Goal: Task Accomplishment & Management: Manage account settings

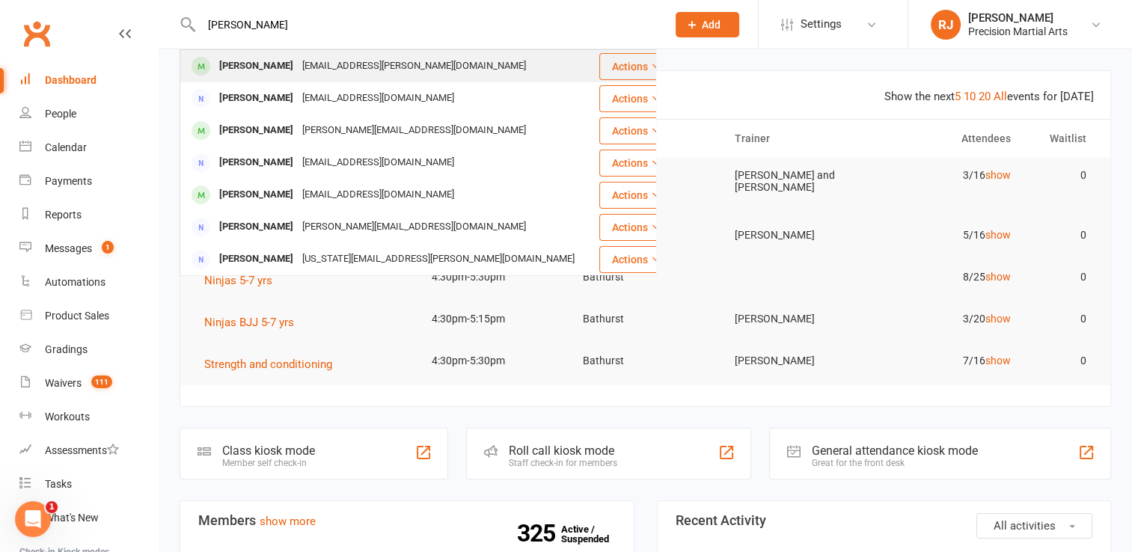
type input "leo ma"
click at [315, 64] on div "kerstin.boersma@gmail.com" at bounding box center [414, 66] width 233 height 22
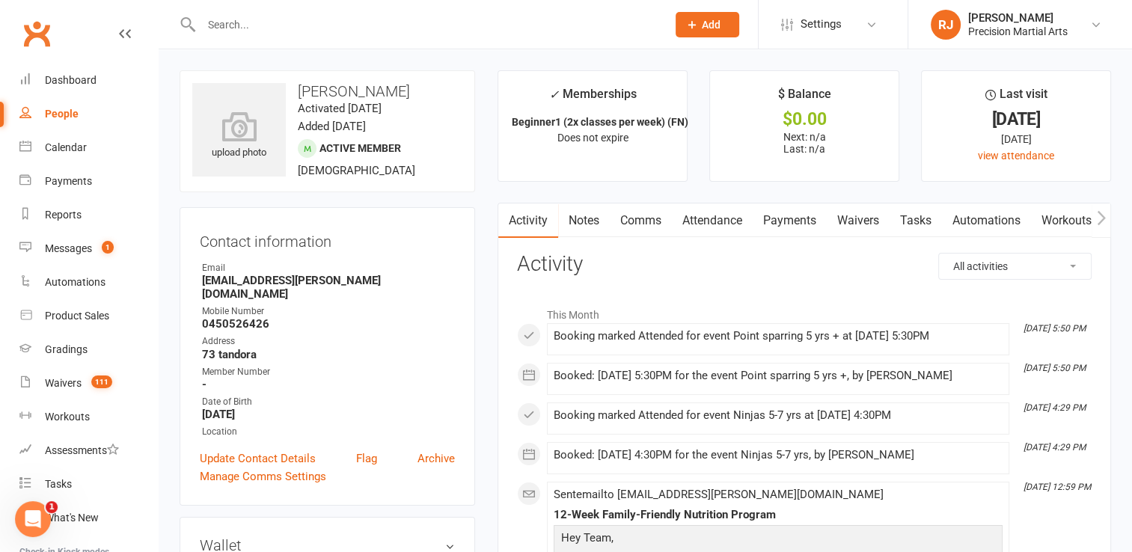
drag, startPoint x: 426, startPoint y: 87, endPoint x: 332, endPoint y: 94, distance: 94.5
click at [332, 94] on h3 "Leo Mavrocordatos" at bounding box center [327, 91] width 270 height 16
copy h3 "Mavrocordatos"
click at [88, 75] on div "Dashboard" at bounding box center [71, 80] width 52 height 12
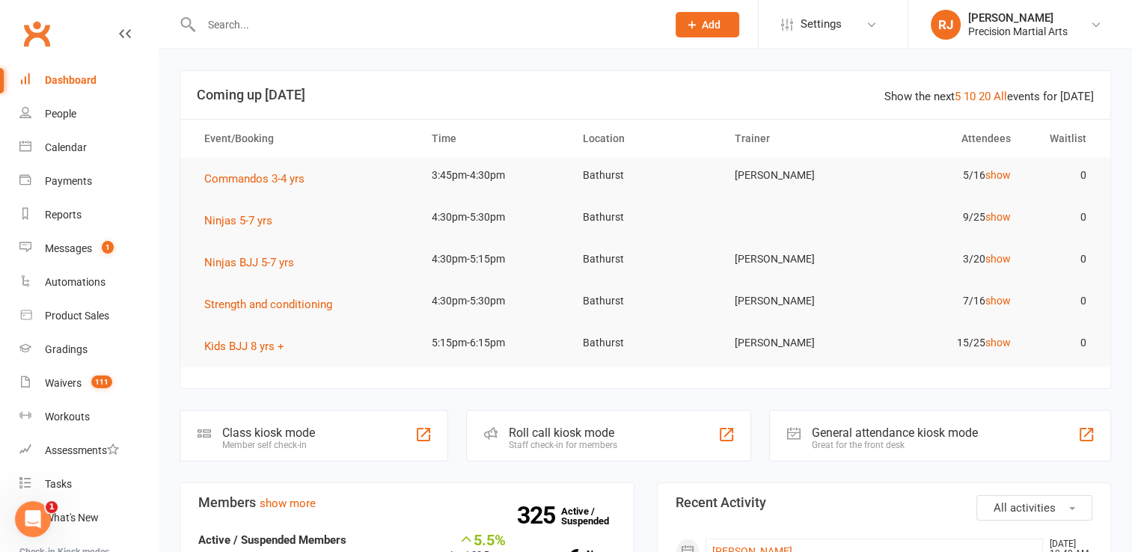
scroll to position [168, 0]
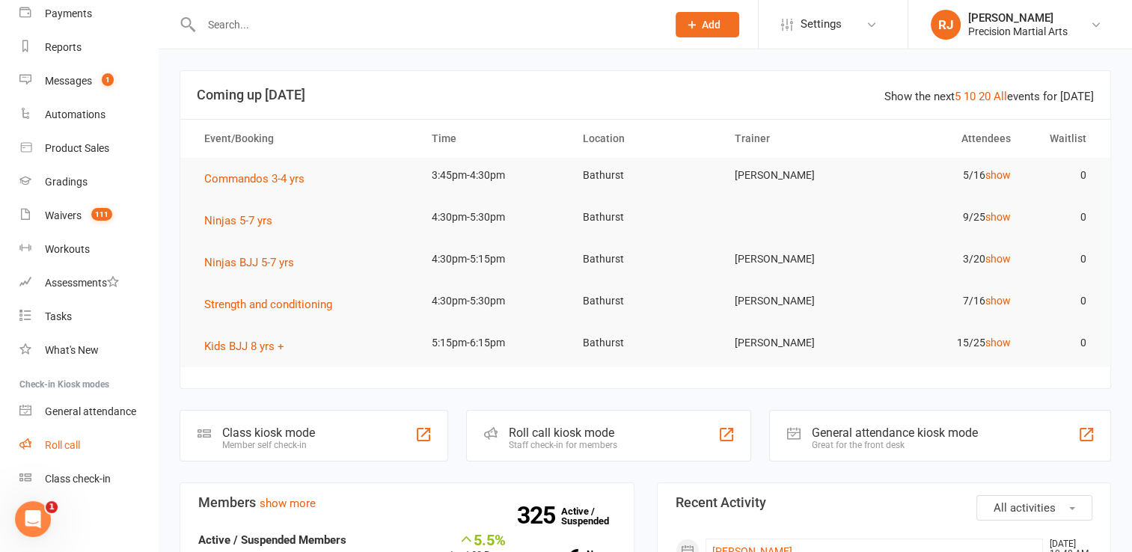
click at [97, 447] on link "Roll call" at bounding box center [88, 446] width 138 height 34
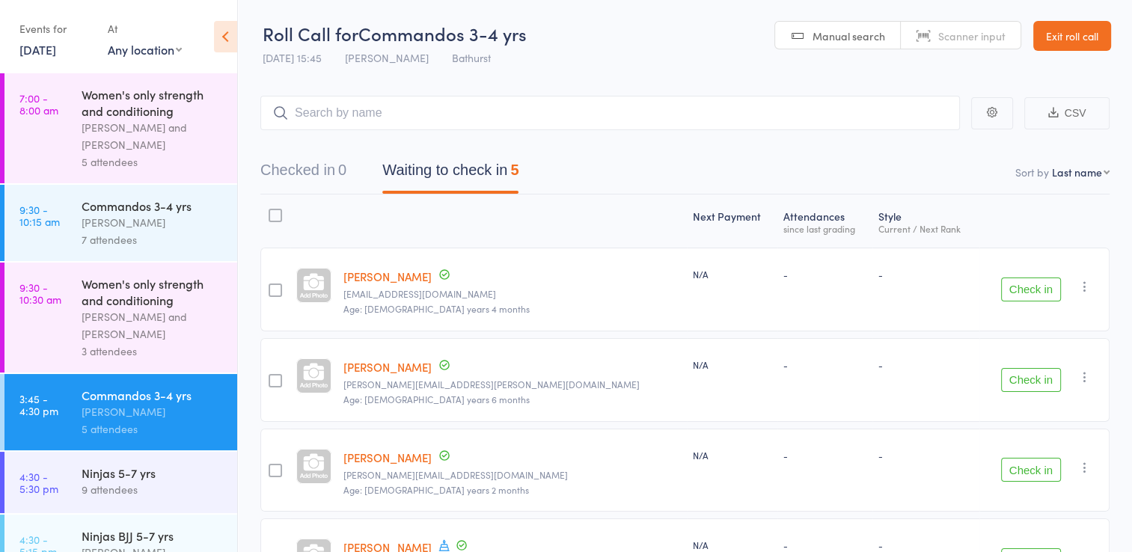
click at [1055, 466] on button "Check in" at bounding box center [1031, 470] width 60 height 24
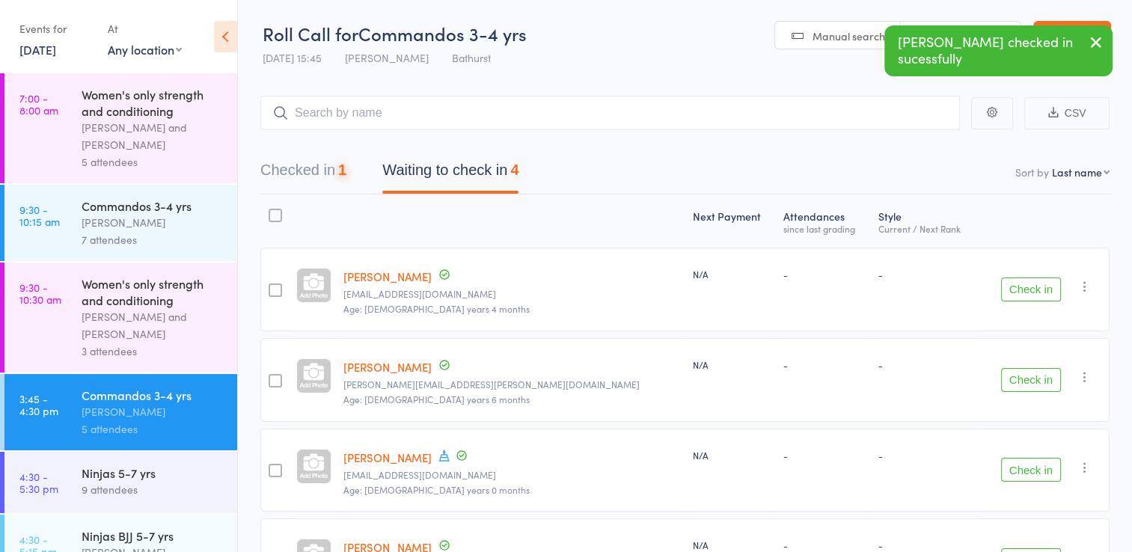
click at [1042, 463] on button "Check in" at bounding box center [1031, 470] width 60 height 24
click at [692, 115] on input "search" at bounding box center [610, 113] width 700 height 34
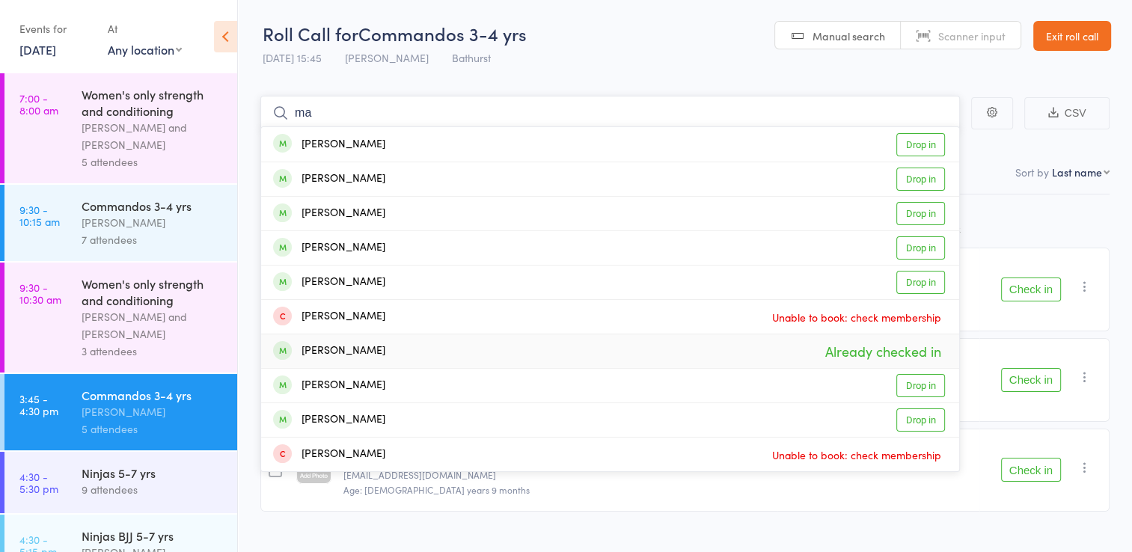
type input "m"
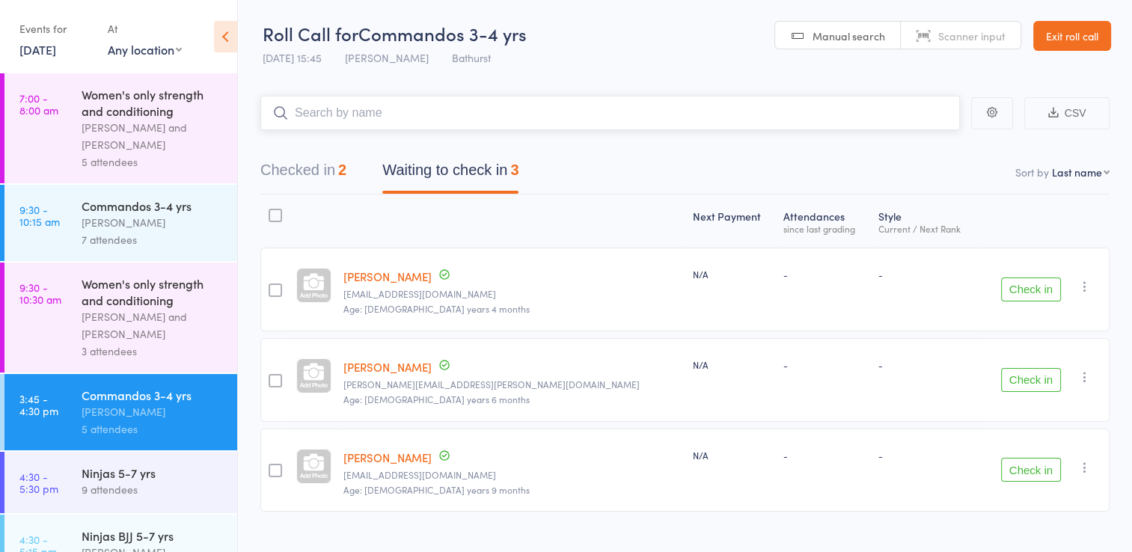
click at [329, 170] on button "Checked in 2" at bounding box center [303, 174] width 86 height 40
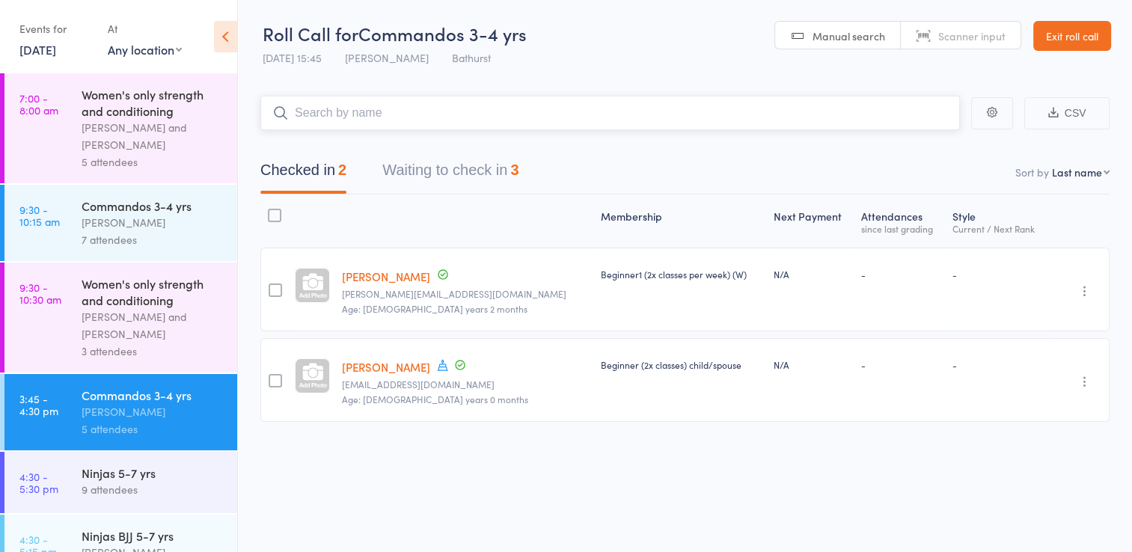
click at [464, 109] on input "search" at bounding box center [610, 113] width 700 height 34
type input "arth"
click at [910, 147] on link "Drop in" at bounding box center [921, 144] width 49 height 23
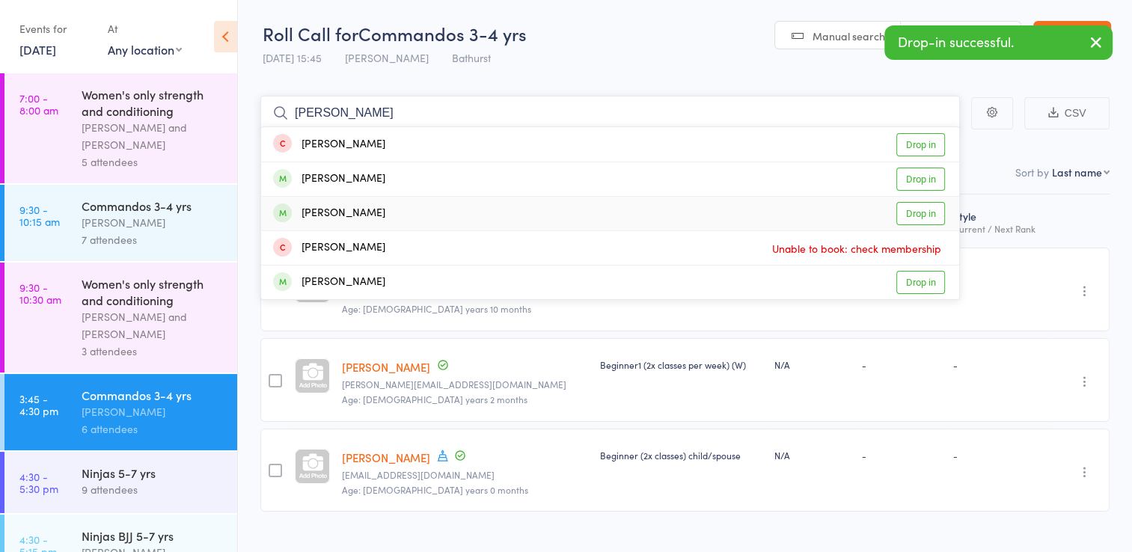
type input "eric"
click at [910, 214] on link "Drop in" at bounding box center [921, 213] width 49 height 23
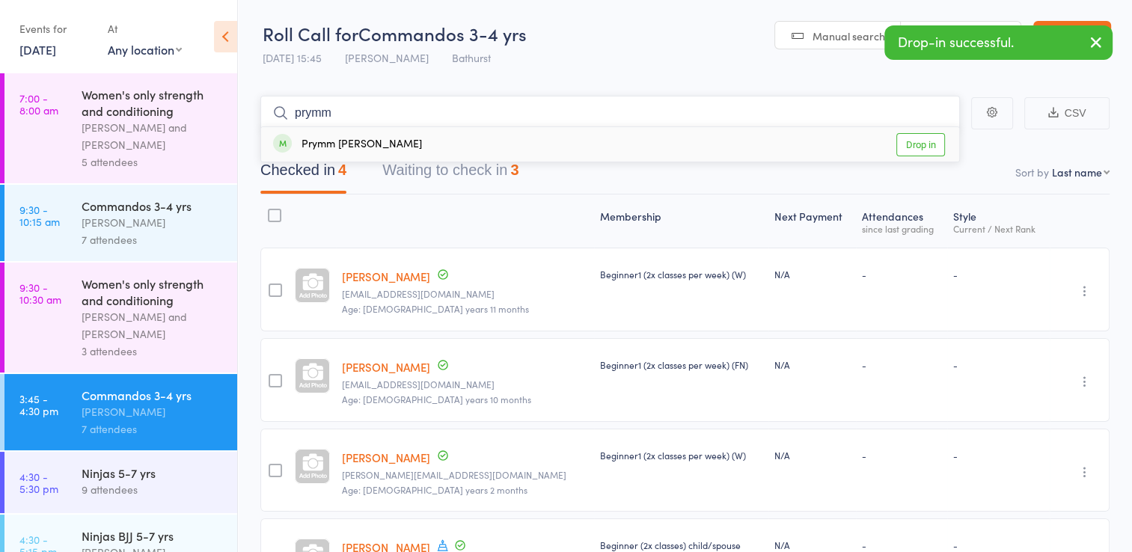
type input "prymm"
click at [905, 145] on link "Drop in" at bounding box center [921, 144] width 49 height 23
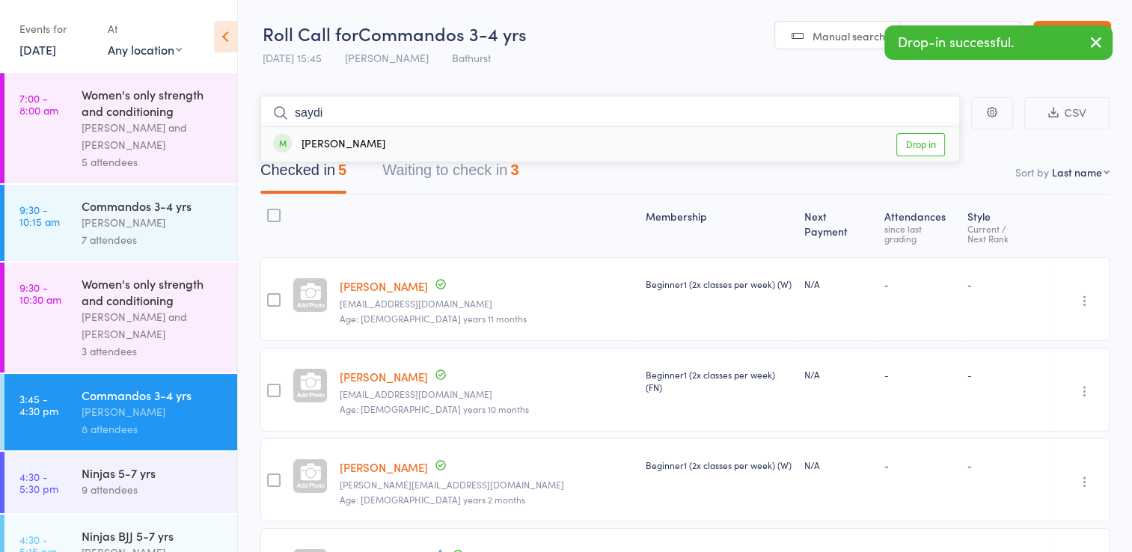
type input "saydi"
click at [919, 142] on link "Drop in" at bounding box center [921, 144] width 49 height 23
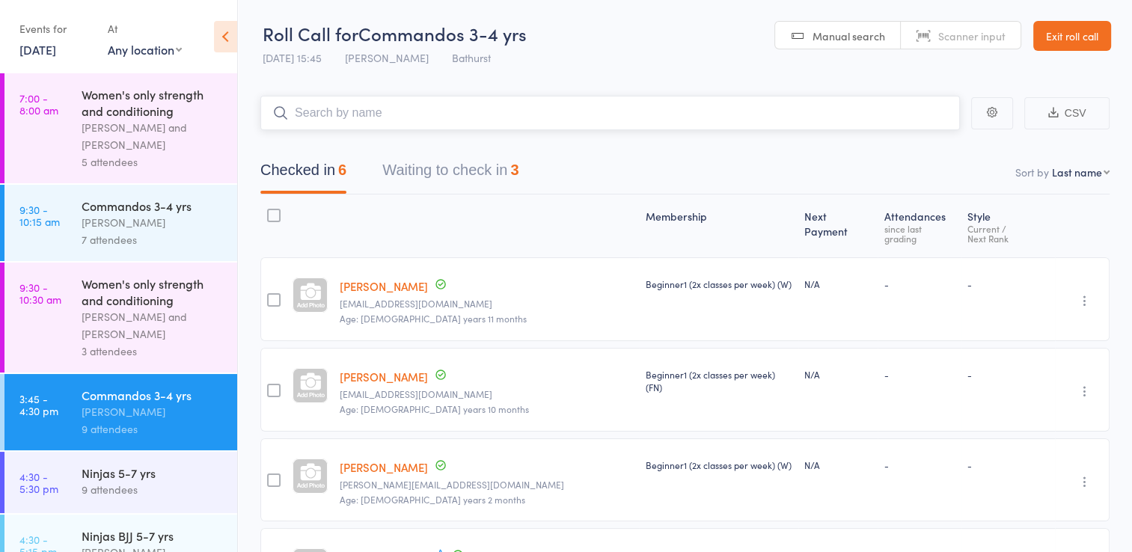
click at [513, 170] on button "Waiting to check in 3" at bounding box center [450, 174] width 136 height 40
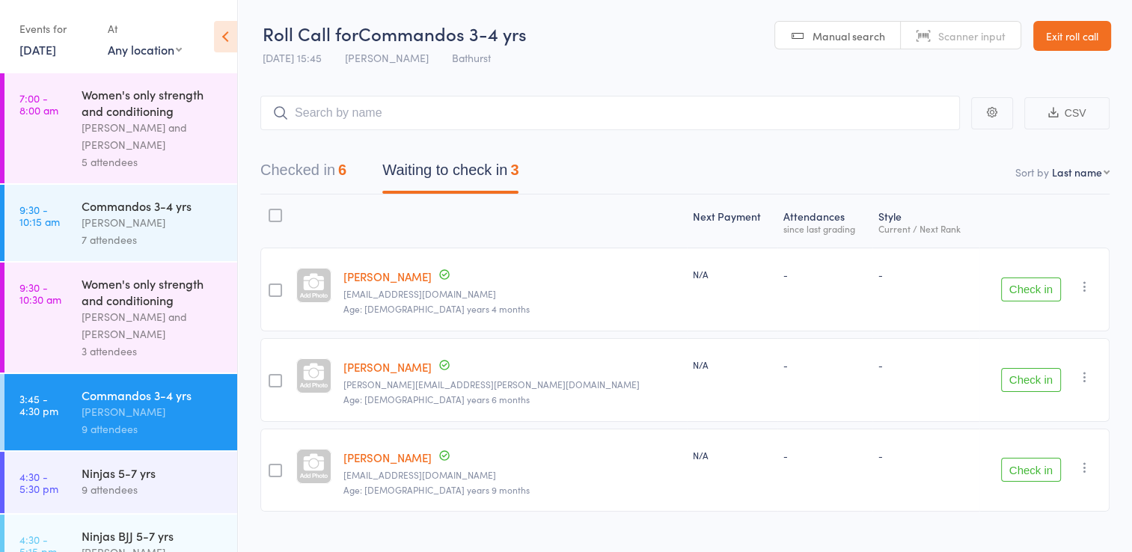
click at [1084, 281] on icon "button" at bounding box center [1085, 286] width 15 height 15
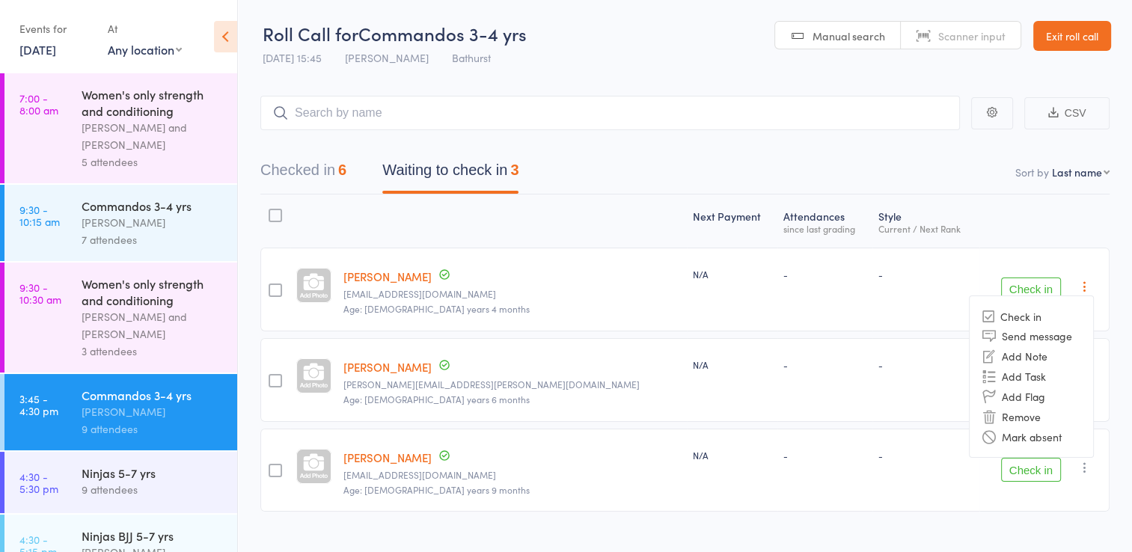
click at [1007, 240] on div "Next Payment Atten­dances since last grading Style Current / Next Rank Hugo Boo…" at bounding box center [684, 357] width 849 height 324
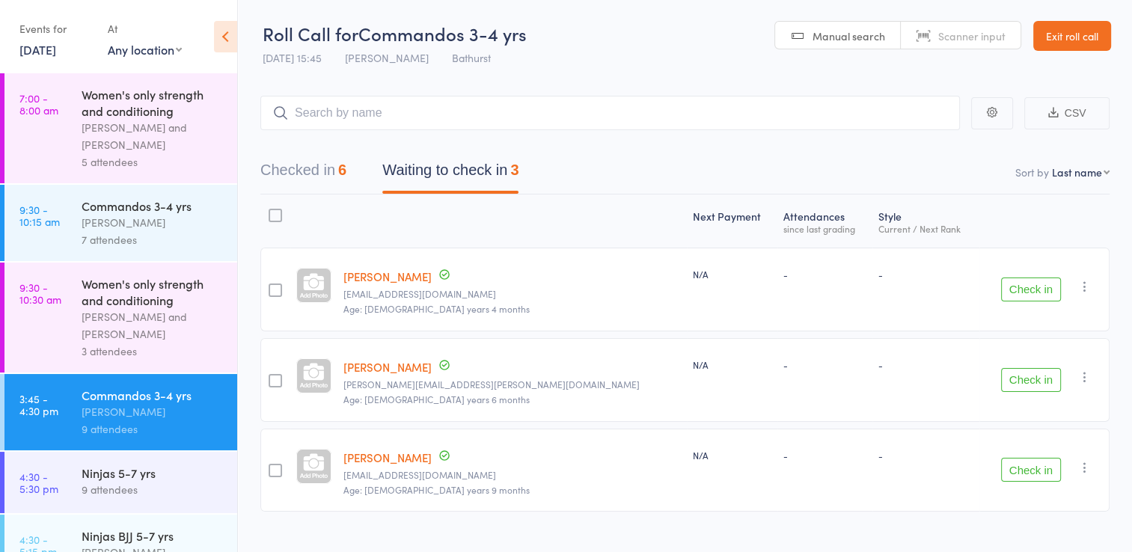
click at [1088, 376] on icon "button" at bounding box center [1085, 377] width 15 height 15
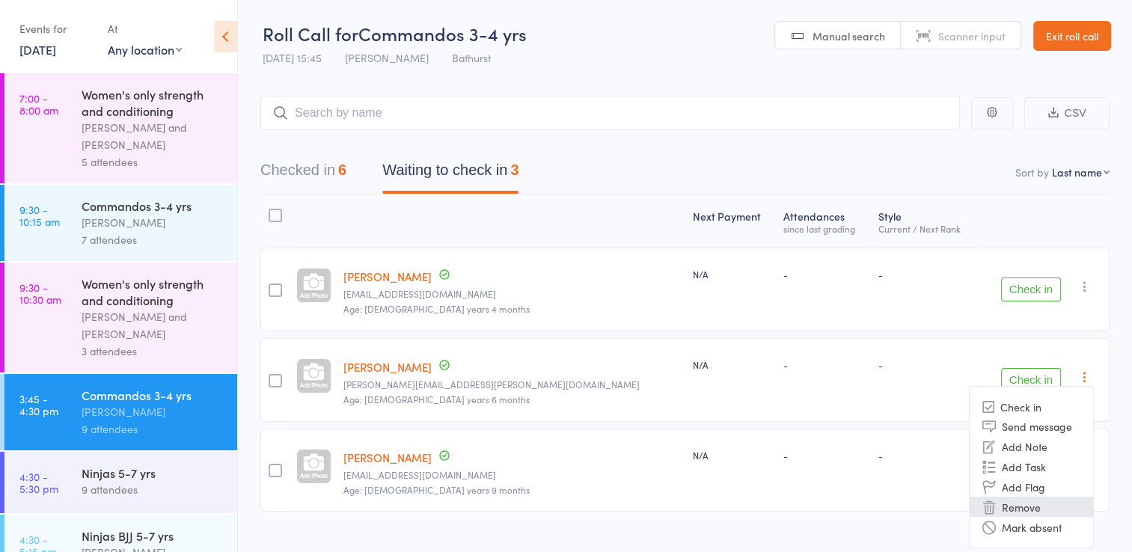
click at [1009, 505] on li "Remove" at bounding box center [1031, 507] width 123 height 20
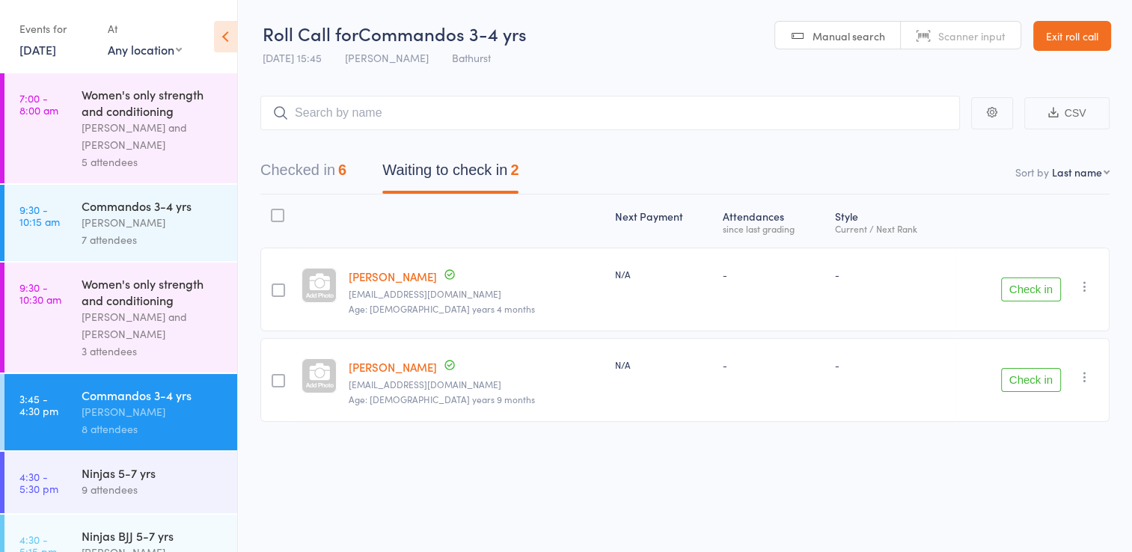
click at [1089, 286] on icon "button" at bounding box center [1085, 286] width 15 height 15
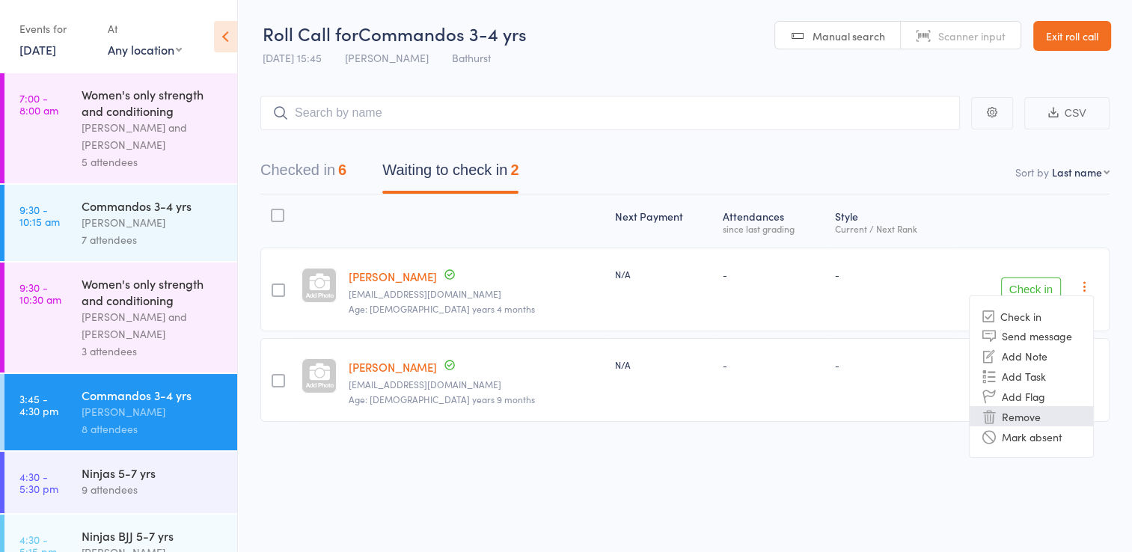
click at [1031, 421] on li "Remove" at bounding box center [1031, 416] width 123 height 20
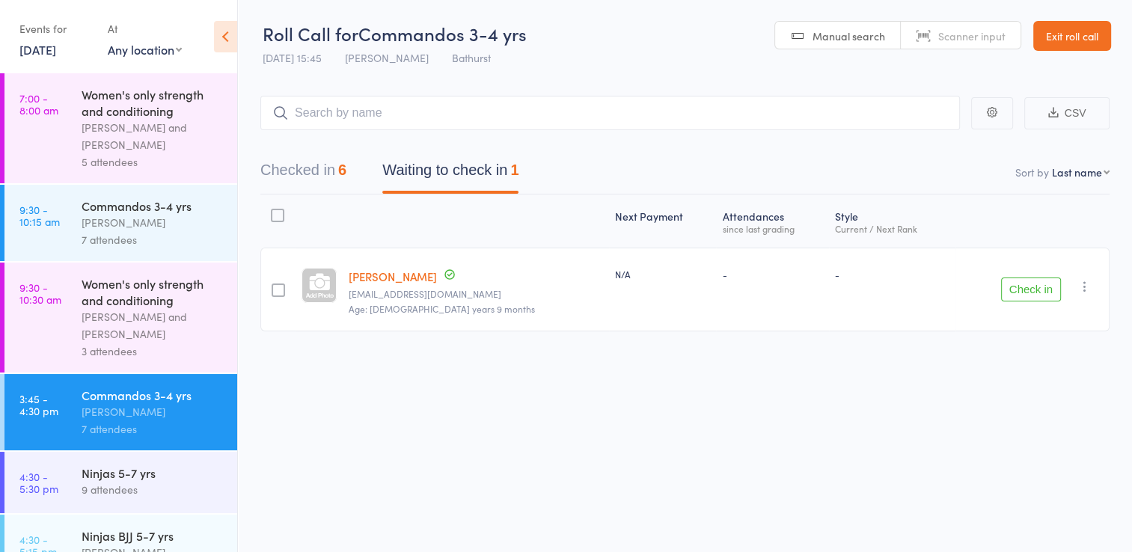
click at [1084, 373] on div "Next Payment Atten­dances since last grading Style Current / Next Rank Esther W…" at bounding box center [684, 297] width 849 height 204
click at [1084, 282] on icon "button" at bounding box center [1085, 286] width 15 height 15
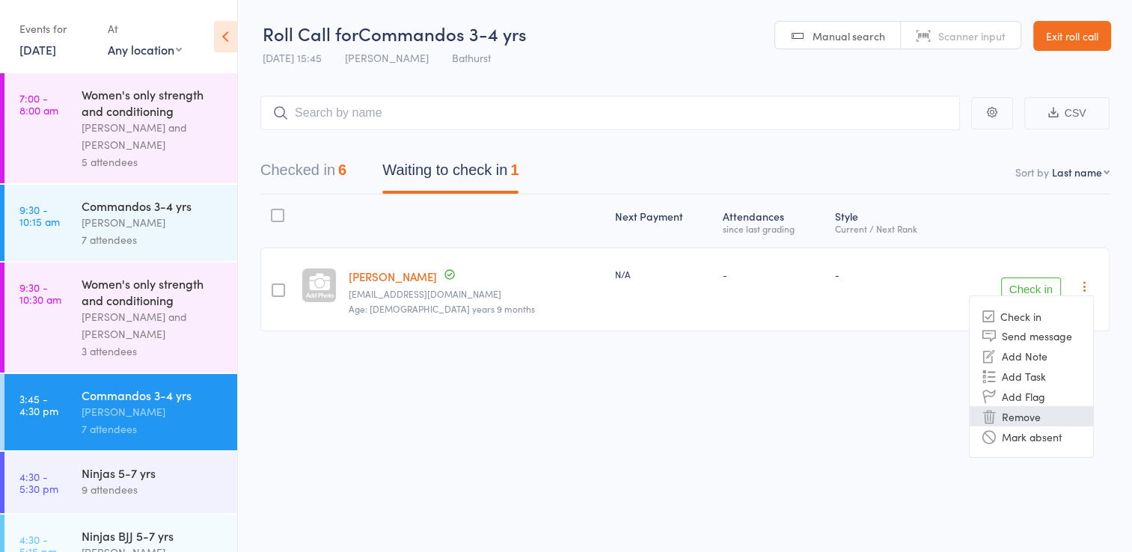
click at [1027, 415] on li "Remove" at bounding box center [1031, 416] width 123 height 20
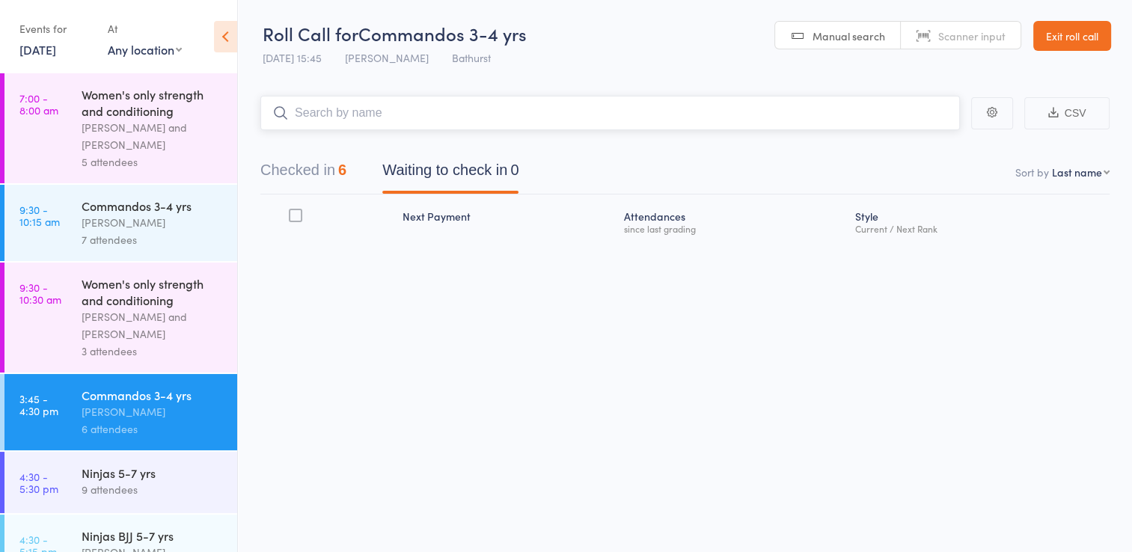
click at [290, 112] on input "search" at bounding box center [610, 113] width 700 height 34
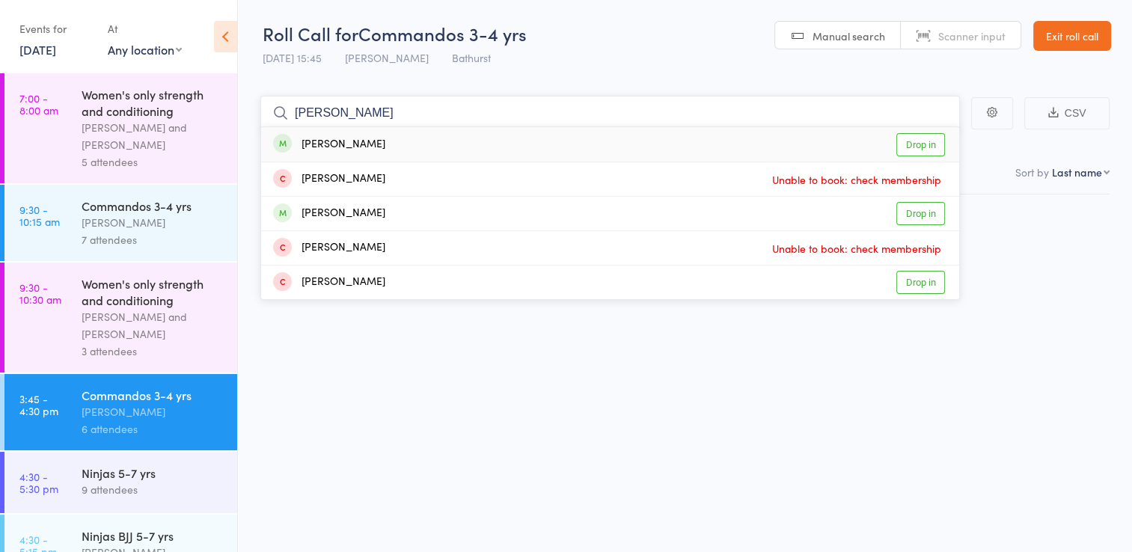
type input "hugo"
click at [922, 136] on link "Drop in" at bounding box center [921, 144] width 49 height 23
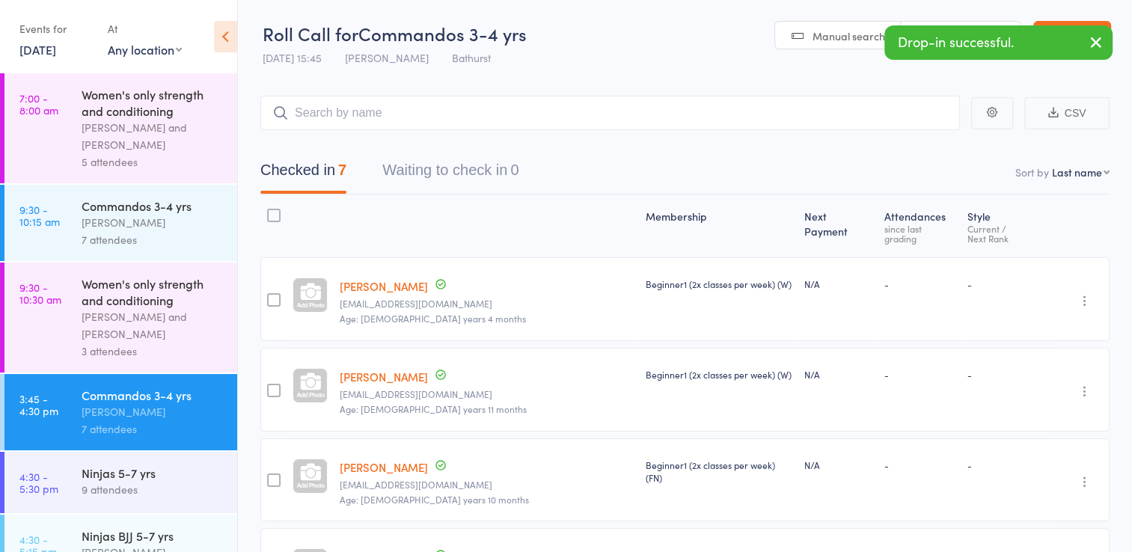
click at [1096, 43] on icon "button" at bounding box center [1096, 42] width 18 height 19
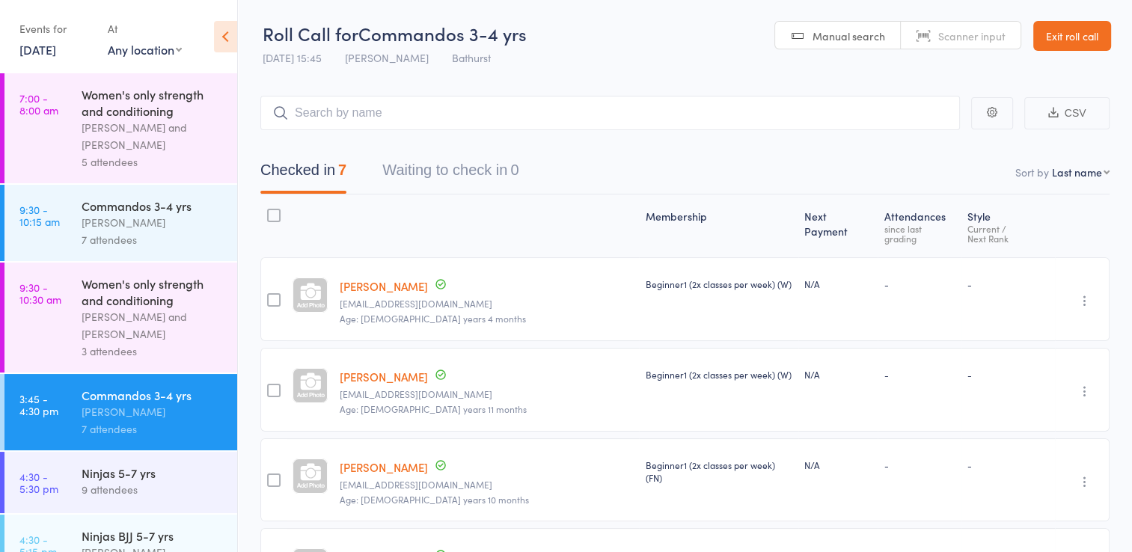
click at [1066, 36] on link "Exit roll call" at bounding box center [1073, 36] width 78 height 30
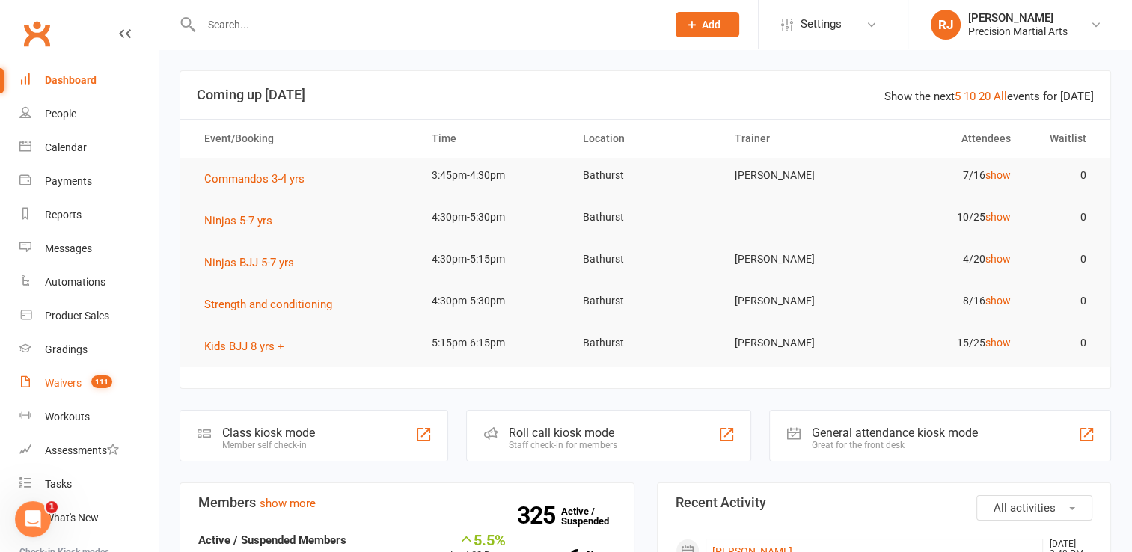
click at [80, 379] on div "Waivers" at bounding box center [63, 383] width 37 height 12
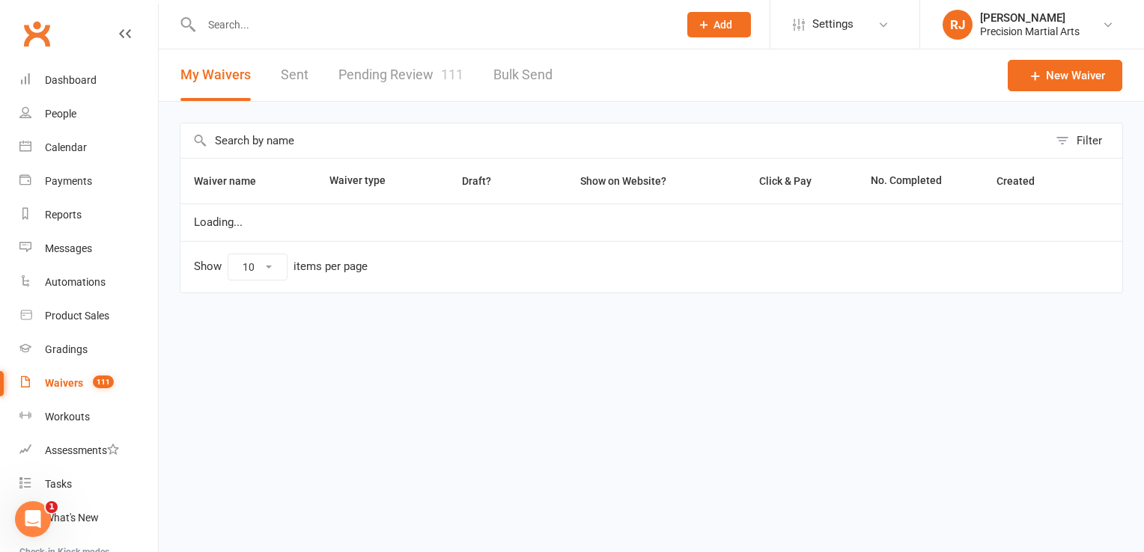
click at [410, 68] on link "Pending Review 111" at bounding box center [400, 75] width 125 height 52
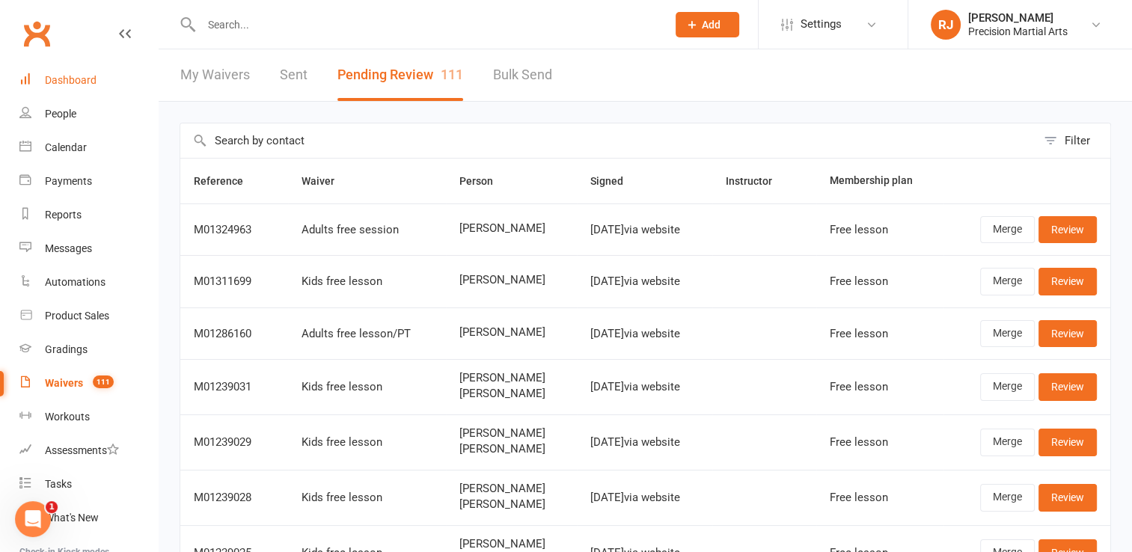
click at [88, 82] on div "Dashboard" at bounding box center [71, 80] width 52 height 12
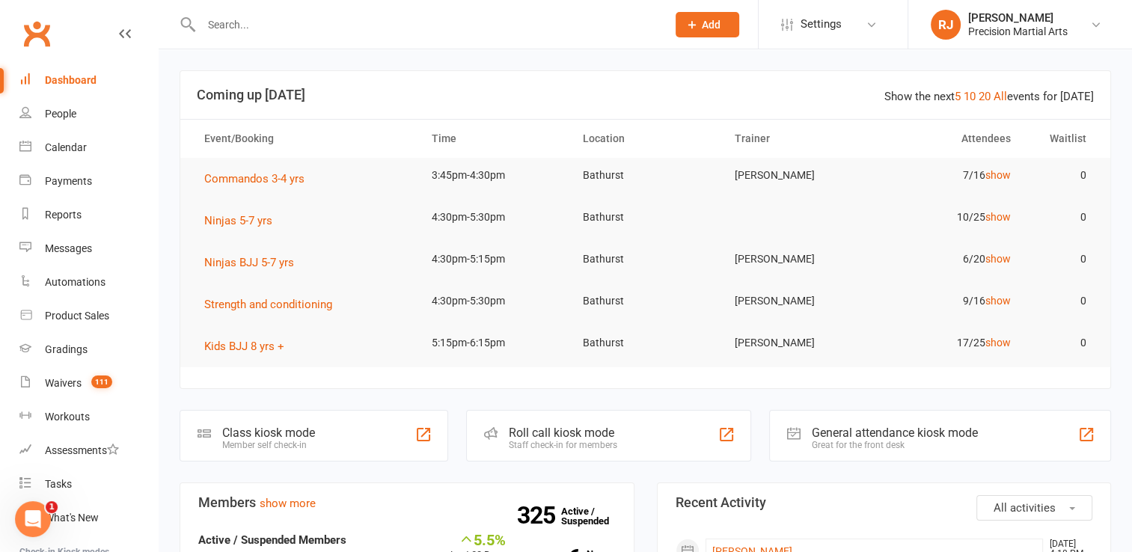
click at [393, 46] on div at bounding box center [418, 24] width 477 height 49
click at [364, 30] on input "text" at bounding box center [427, 24] width 460 height 21
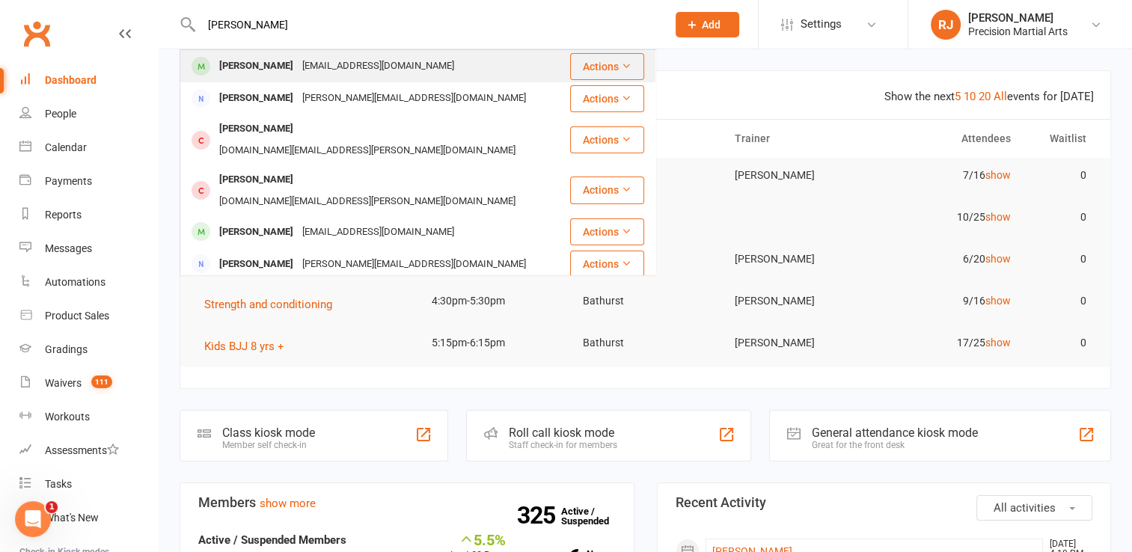
type input "[PERSON_NAME]"
click at [318, 70] on div "[EMAIL_ADDRESS][DOMAIN_NAME]" at bounding box center [378, 66] width 161 height 22
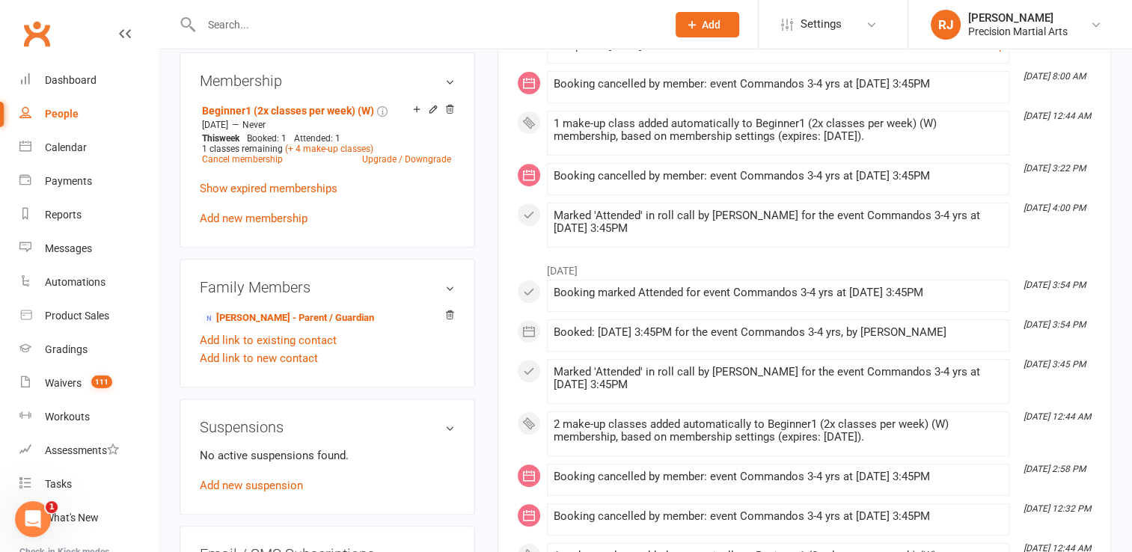
scroll to position [569, 0]
click at [433, 109] on icon at bounding box center [433, 110] width 7 height 7
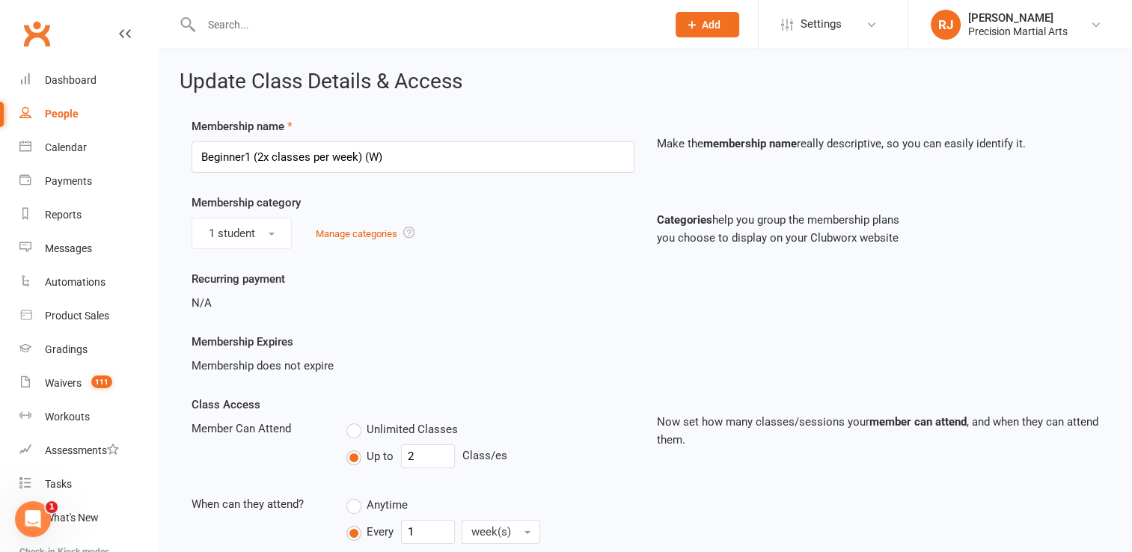
click at [453, 243] on div "1 student Manage categories" at bounding box center [413, 233] width 443 height 31
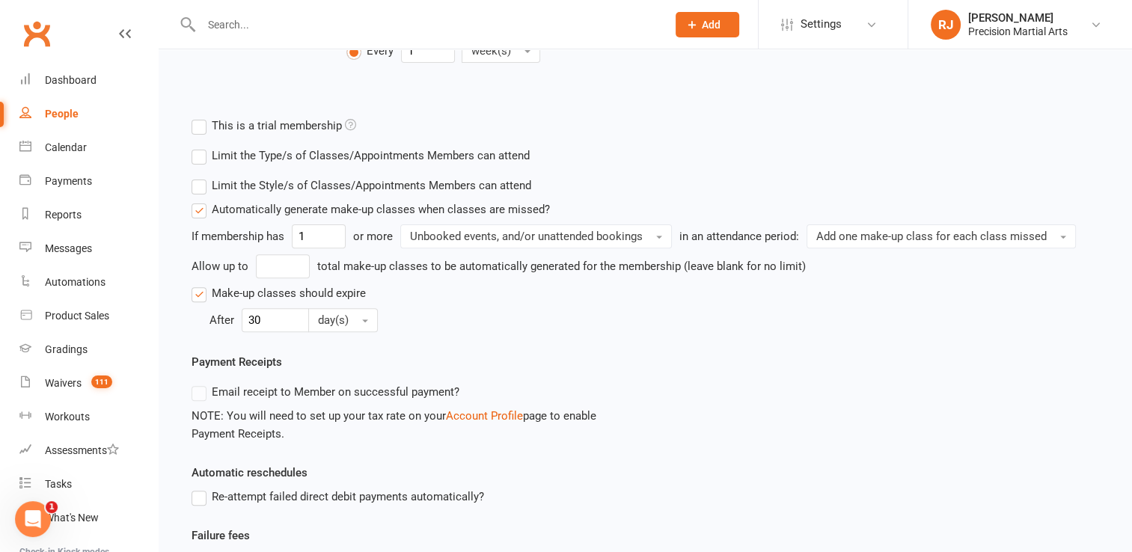
scroll to position [525, 0]
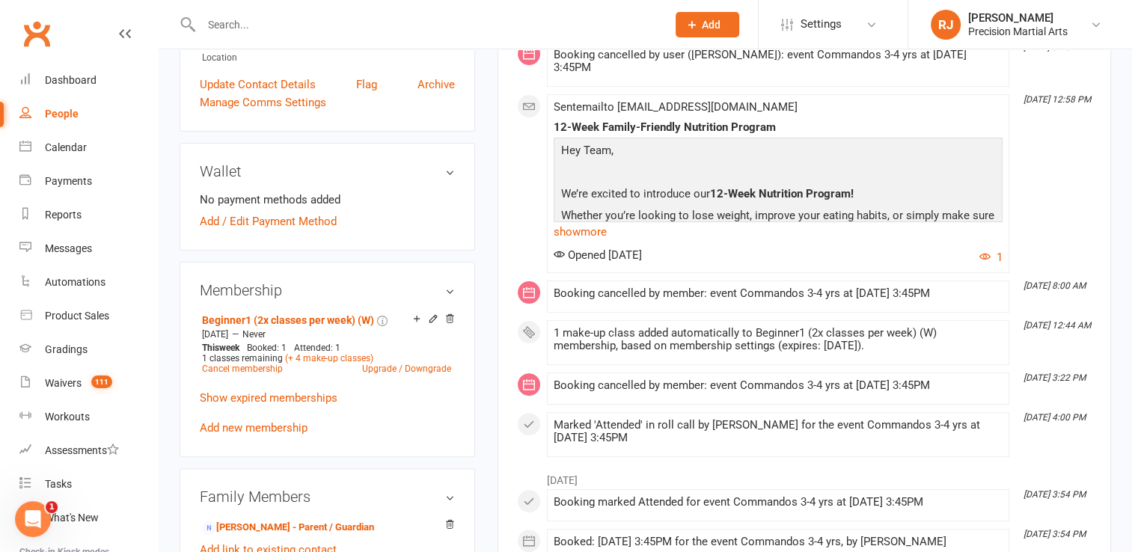
scroll to position [389, 0]
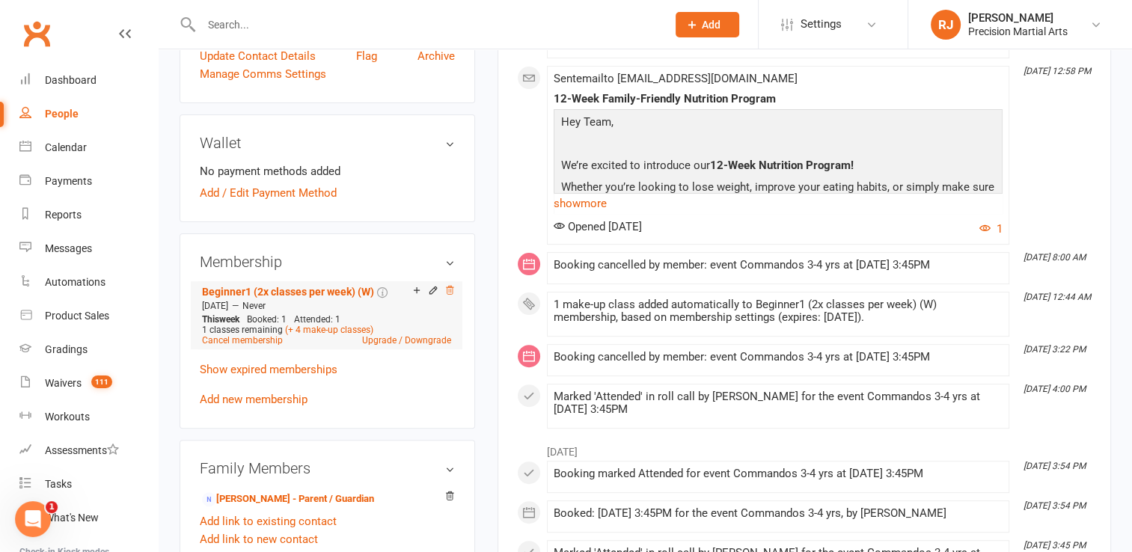
click at [452, 290] on icon at bounding box center [450, 290] width 10 height 10
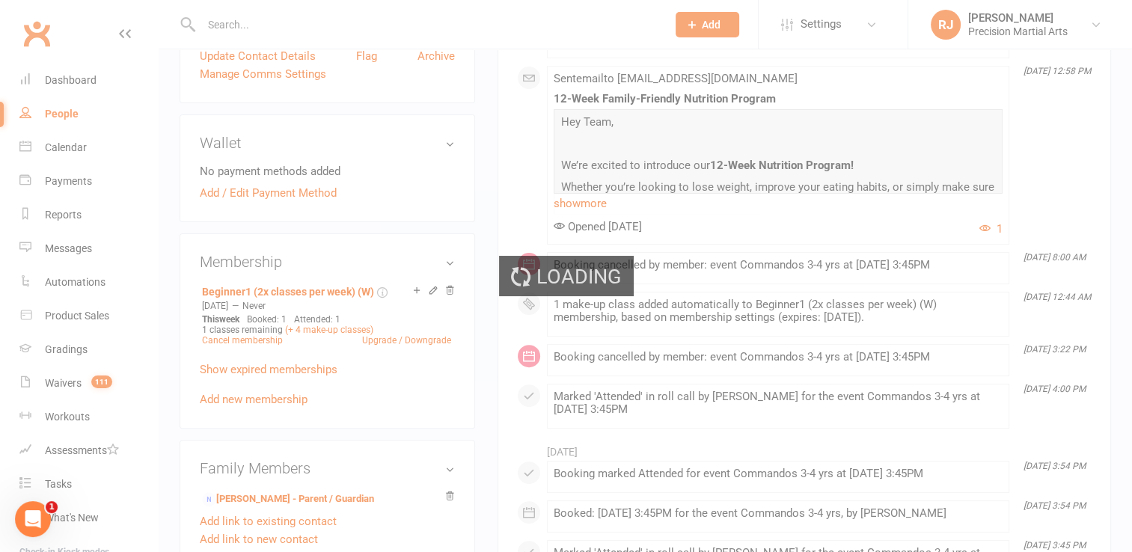
scroll to position [386, 0]
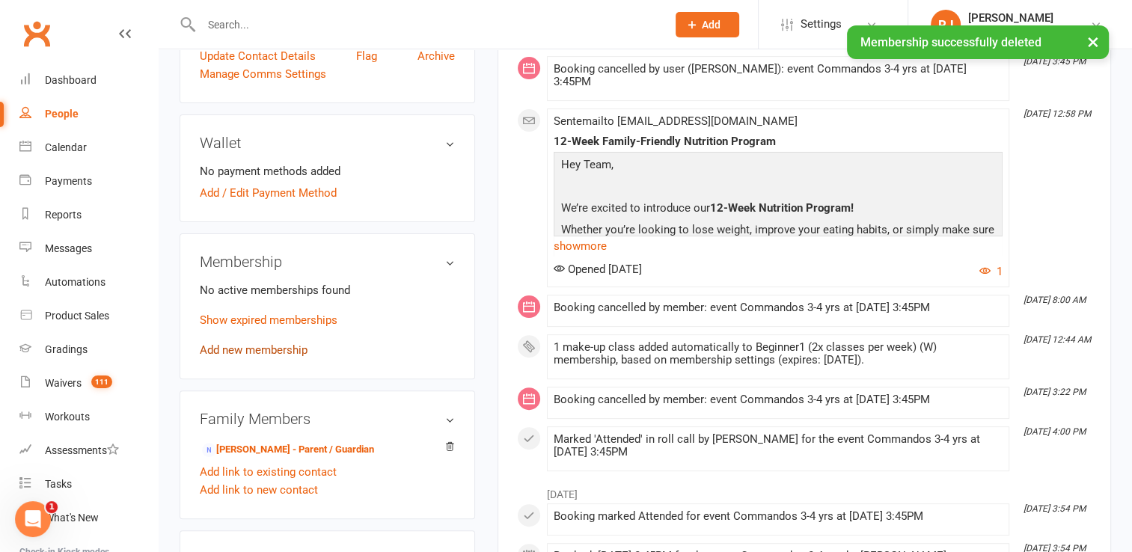
click at [252, 351] on link "Add new membership" at bounding box center [254, 350] width 108 height 13
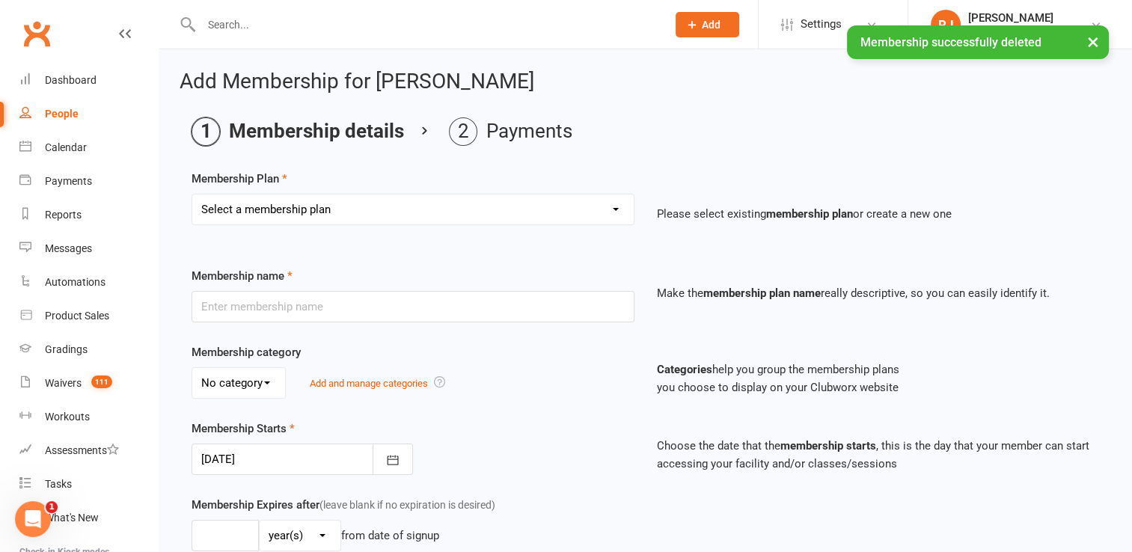
click at [333, 225] on div "Select a membership plan Create new Membership Plan Intermediate (3x classes) c…" at bounding box center [413, 220] width 466 height 52
click at [327, 221] on select "Select a membership plan Create new Membership Plan Intermediate (3x classes) c…" at bounding box center [413, 210] width 442 height 30
select select "2"
click at [192, 195] on select "Select a membership plan Create new Membership Plan Intermediate (3x classes) c…" at bounding box center [413, 210] width 442 height 30
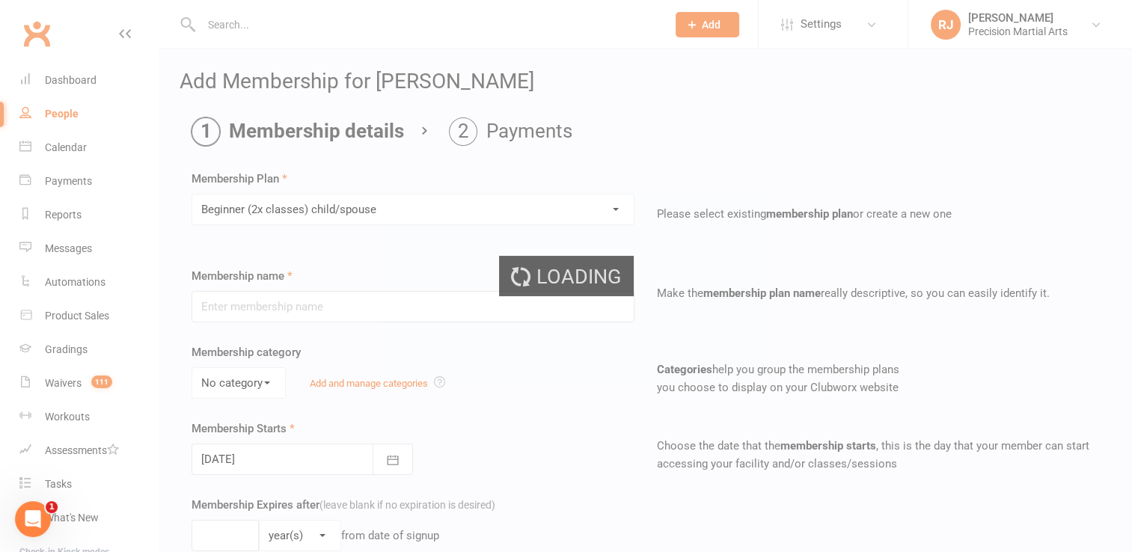
type input "Beginner (2x classes) child/spouse"
select select "0"
type input "0"
type input "2"
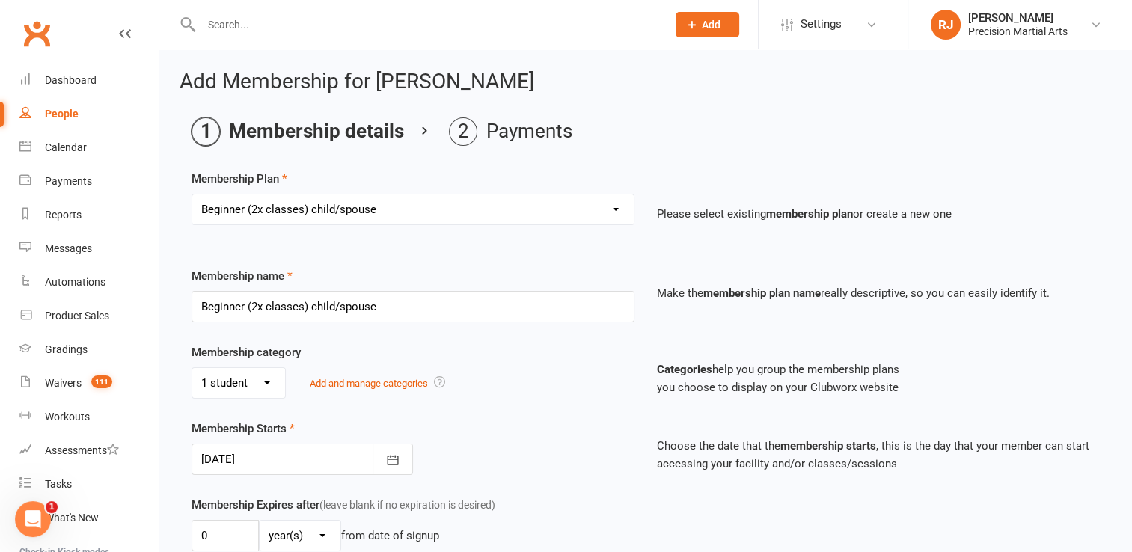
click at [331, 283] on div "Membership name Beginner (2x classes) child/spouse" at bounding box center [413, 294] width 466 height 55
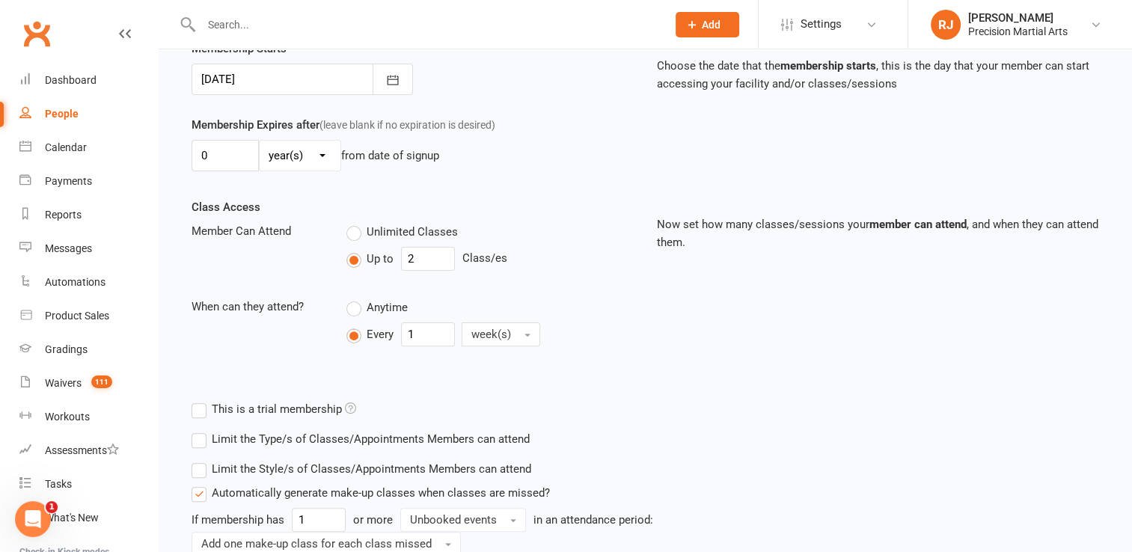
scroll to position [389, 0]
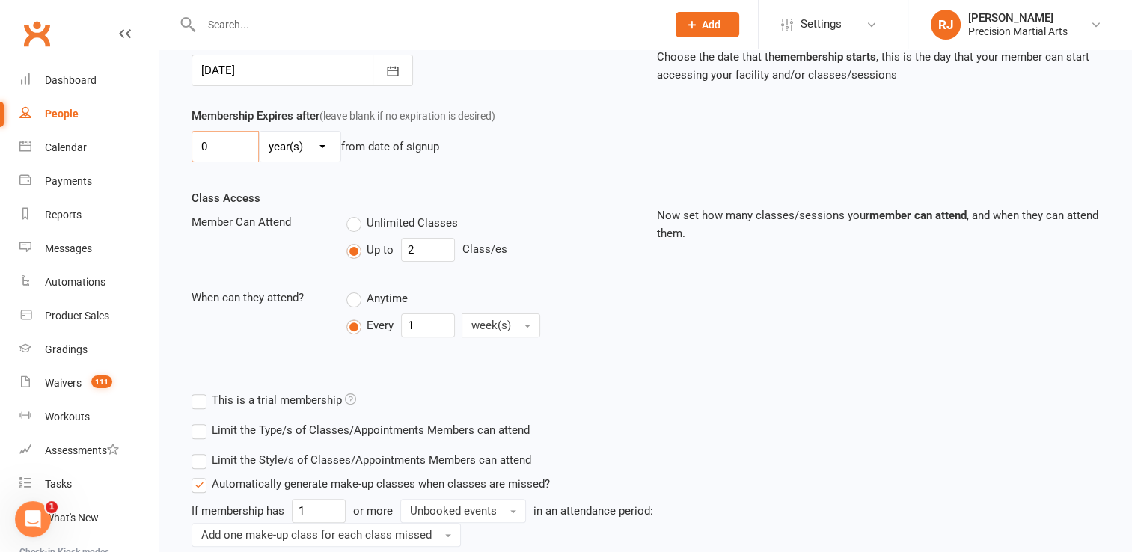
click at [231, 147] on input "0" at bounding box center [225, 146] width 67 height 31
type input "1"
click at [319, 177] on div "Membership Expires after (leave blank if no expiration is desired) 1 day(s) wee…" at bounding box center [645, 148] width 930 height 82
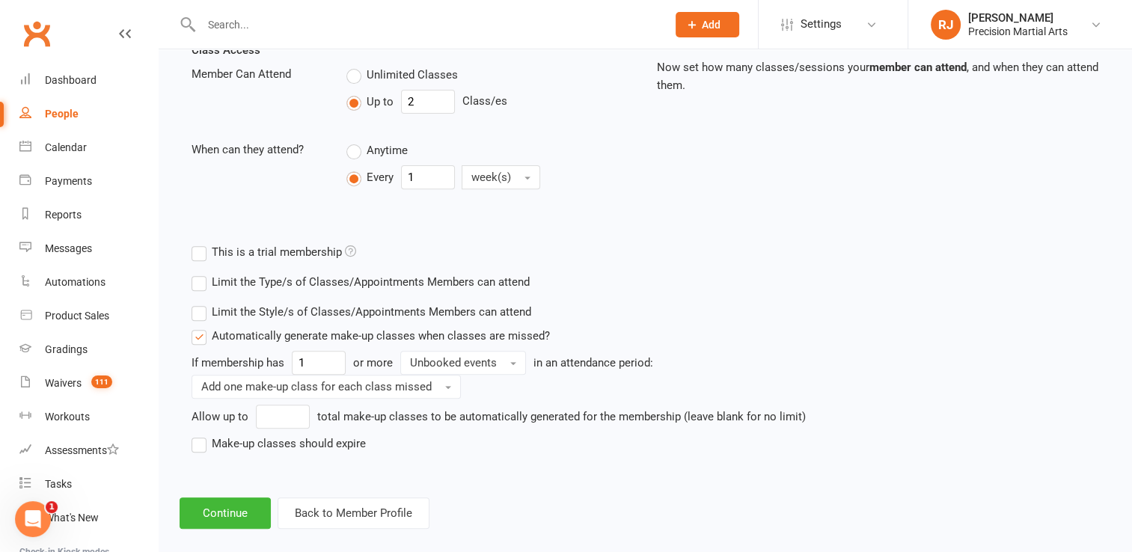
scroll to position [554, 0]
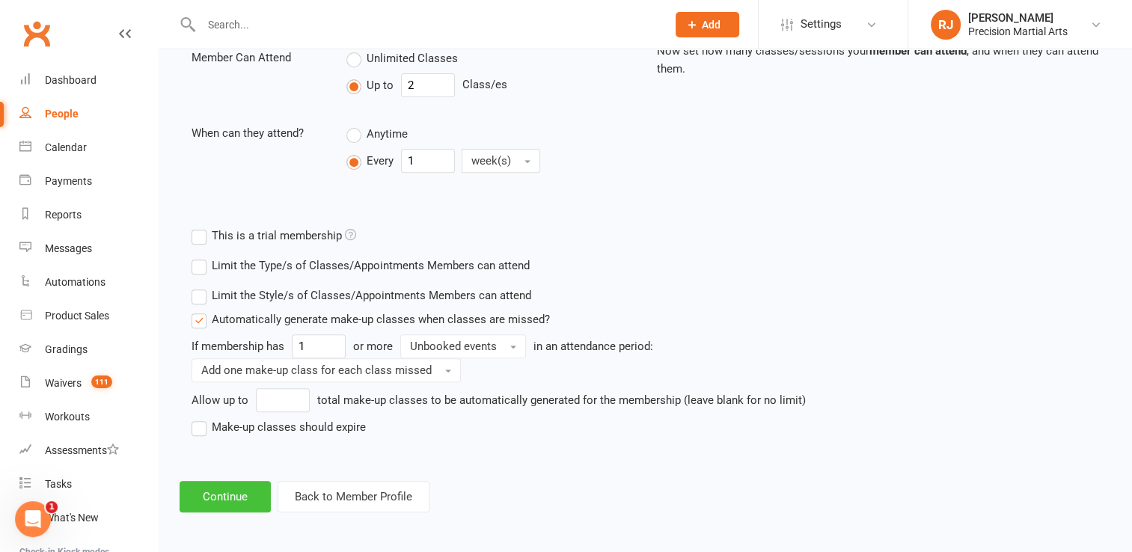
click at [234, 503] on button "Continue" at bounding box center [225, 496] width 91 height 31
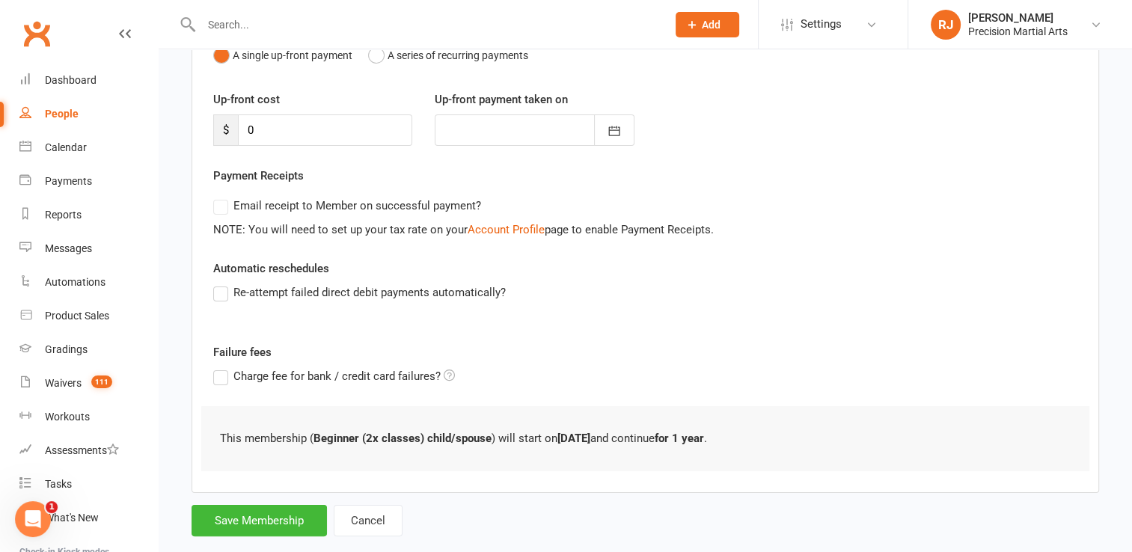
scroll to position [201, 0]
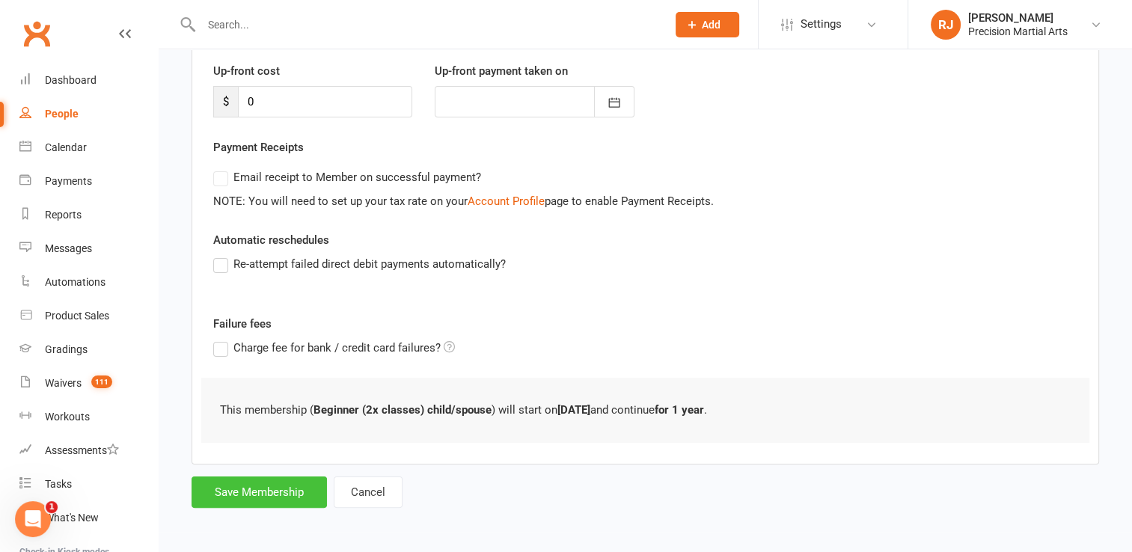
click at [272, 492] on button "Save Membership" at bounding box center [259, 492] width 135 height 31
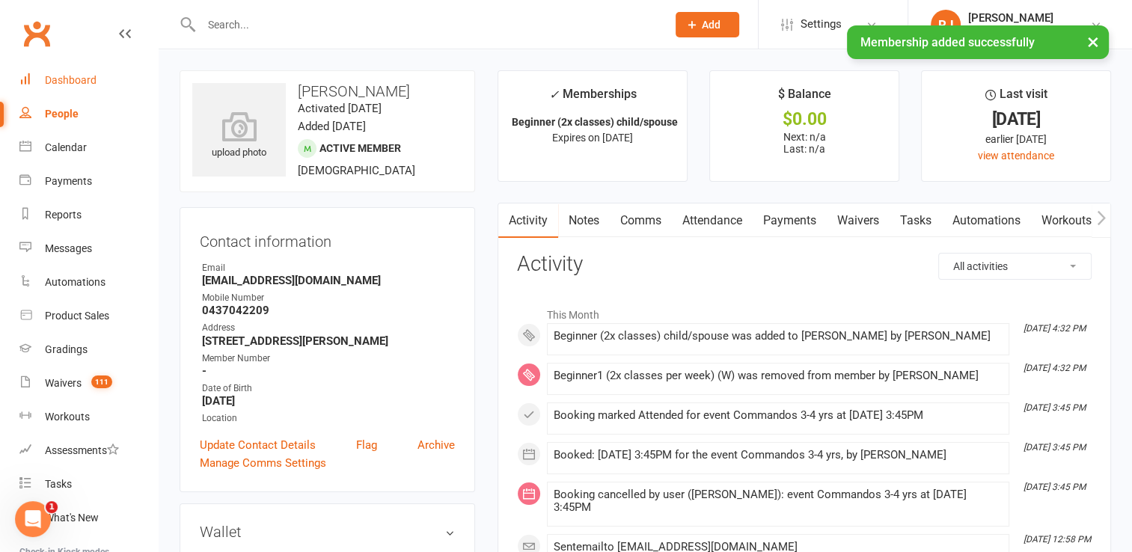
click at [63, 82] on div "Dashboard" at bounding box center [71, 80] width 52 height 12
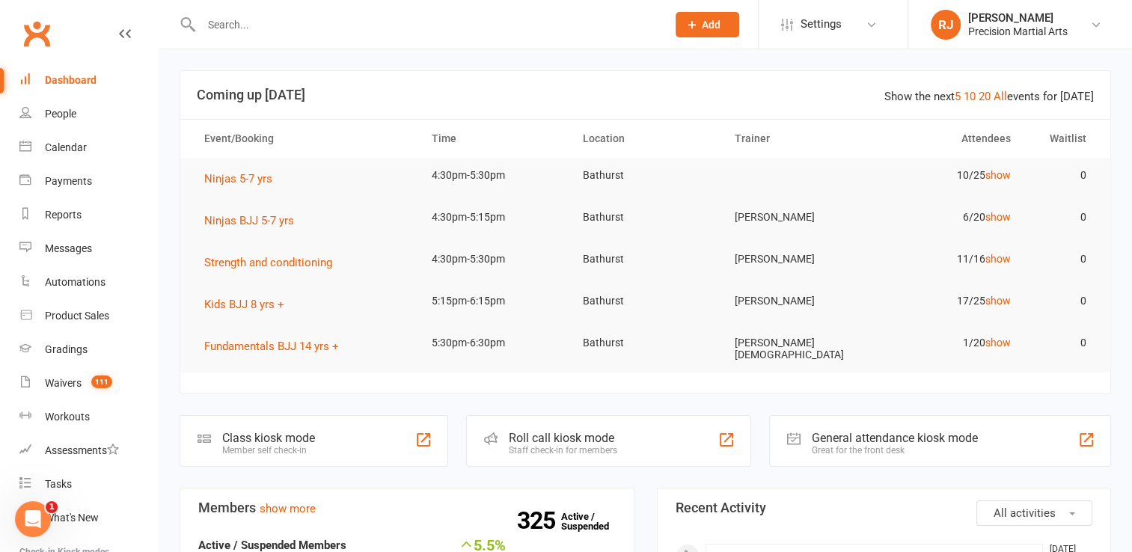
scroll to position [168, 0]
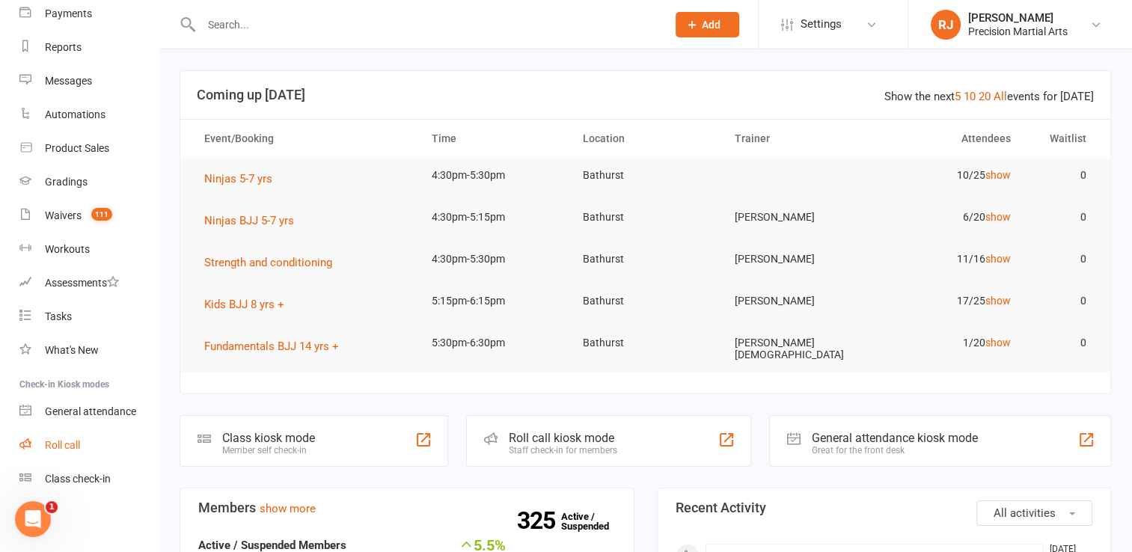
click at [97, 431] on link "Roll call" at bounding box center [88, 446] width 138 height 34
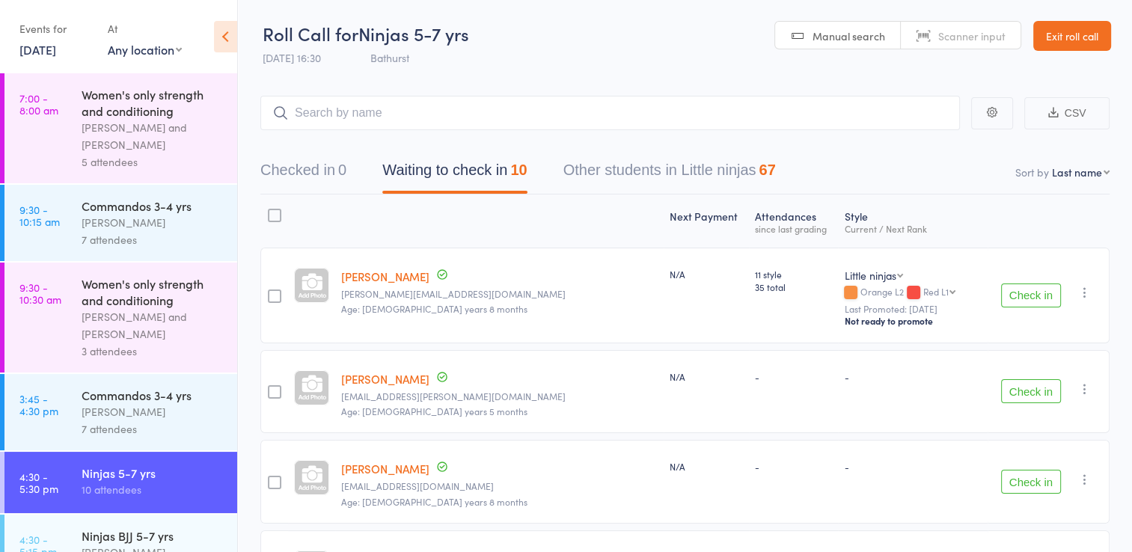
click at [128, 471] on div "Ninjas 5-7 yrs" at bounding box center [153, 473] width 143 height 16
click at [381, 121] on input "search" at bounding box center [610, 113] width 700 height 34
type input "ezeki"
click at [920, 142] on link "Drop in" at bounding box center [921, 144] width 49 height 23
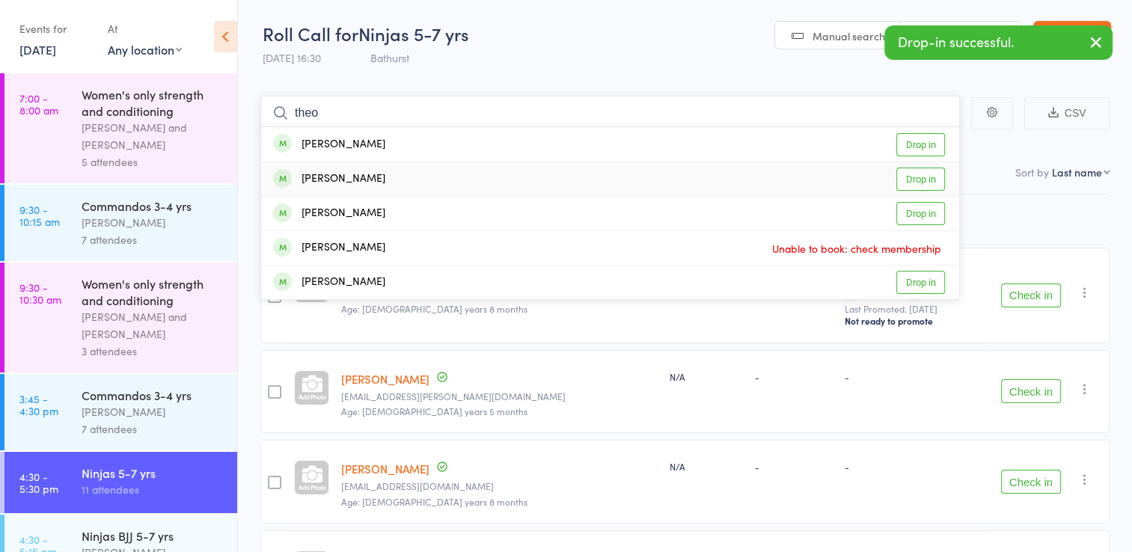
type input "theo"
click at [943, 179] on link "Drop in" at bounding box center [921, 179] width 49 height 23
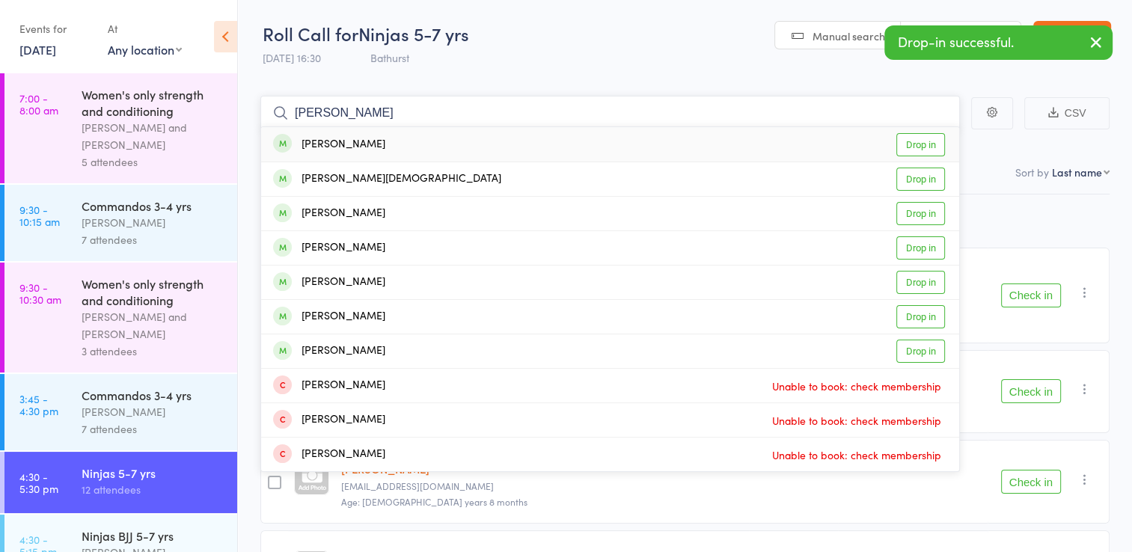
type input "[PERSON_NAME]"
click at [936, 145] on link "Drop in" at bounding box center [921, 144] width 49 height 23
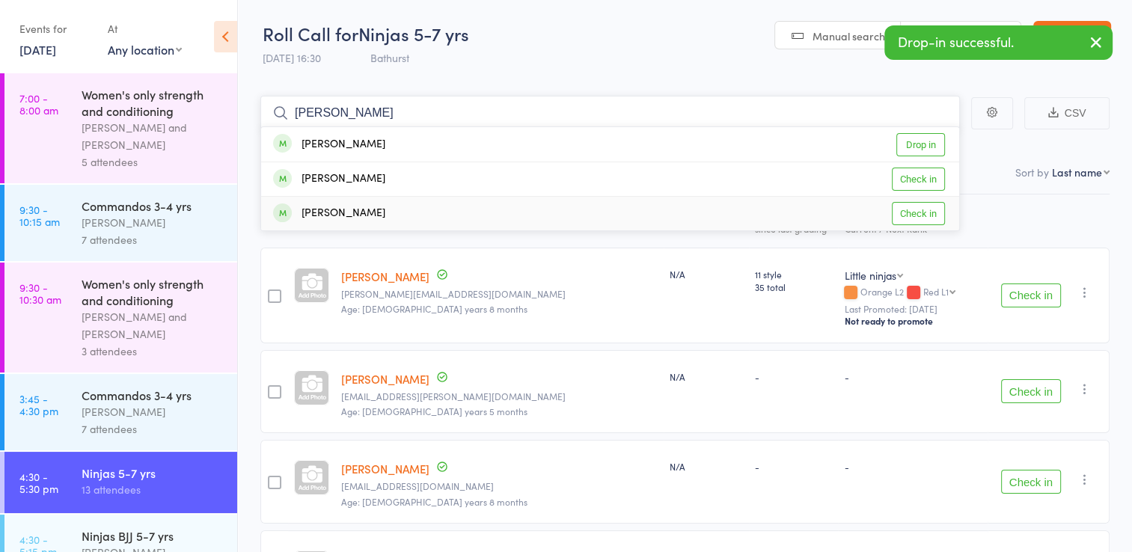
type input "[PERSON_NAME]"
click at [908, 216] on link "Check in" at bounding box center [918, 213] width 53 height 23
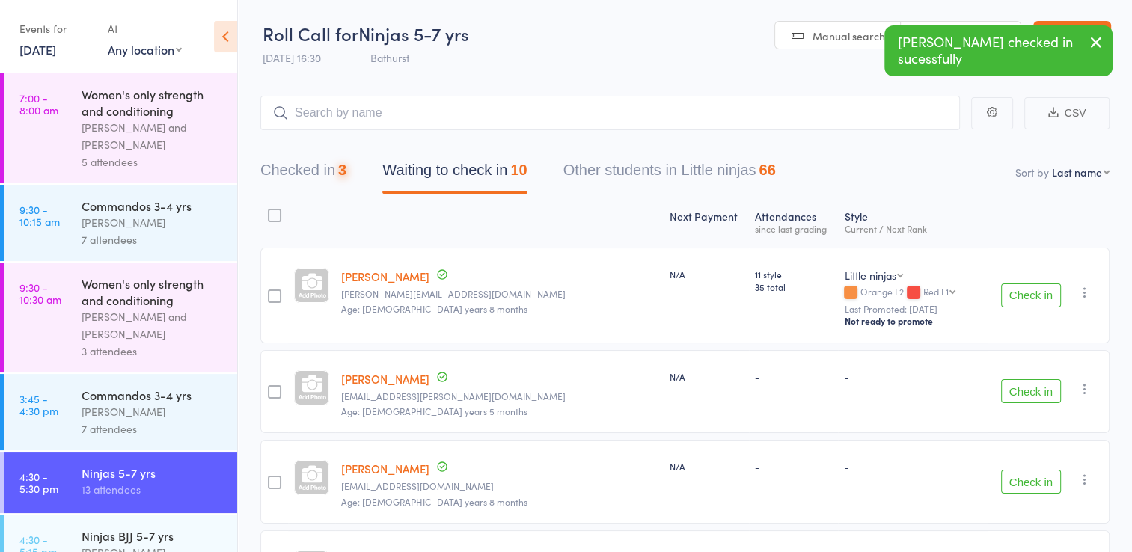
click at [1096, 40] on icon "button" at bounding box center [1096, 42] width 18 height 19
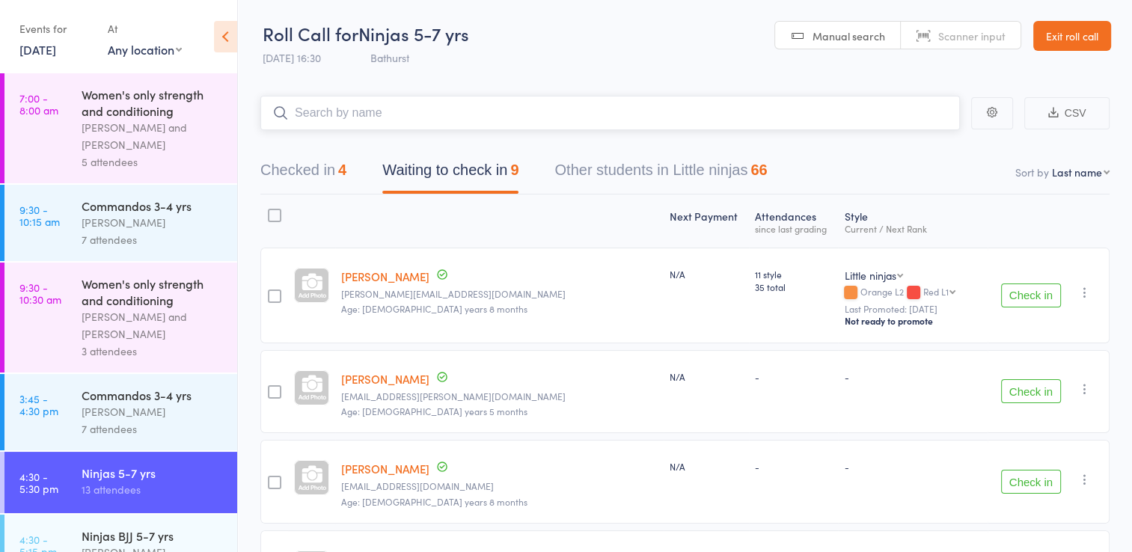
click at [773, 115] on input "search" at bounding box center [610, 113] width 700 height 34
type input "r"
click at [335, 167] on button "Checked in 4" at bounding box center [303, 174] width 86 height 40
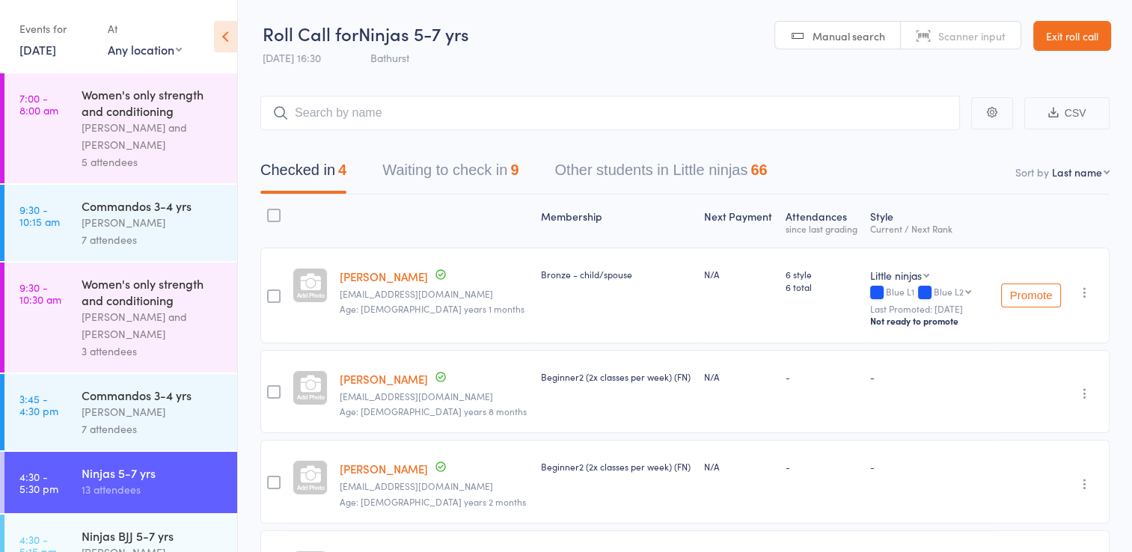
click at [1084, 388] on icon "button" at bounding box center [1085, 393] width 15 height 15
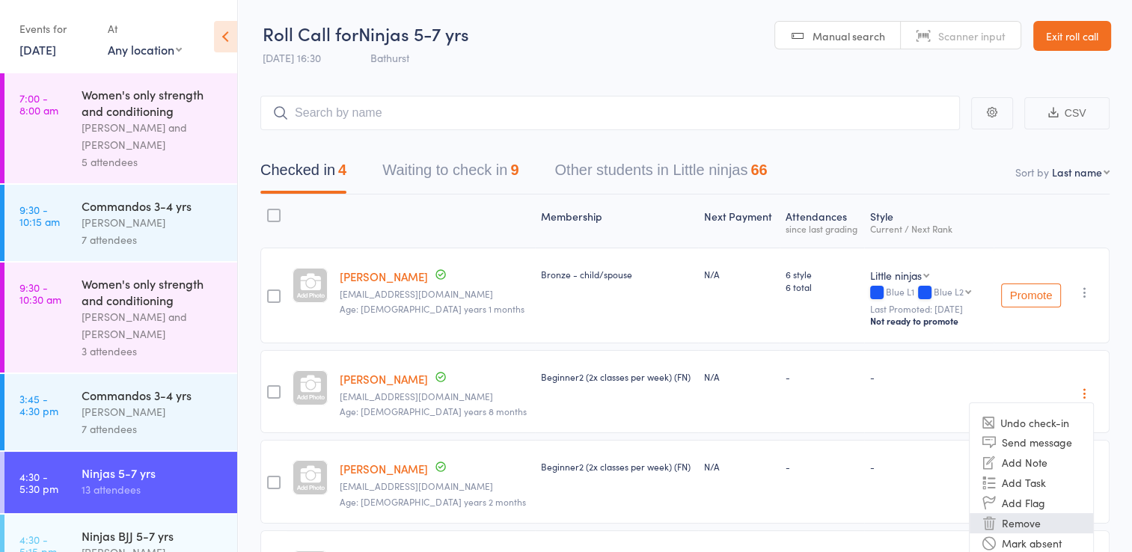
click at [1043, 523] on li "Remove" at bounding box center [1031, 523] width 123 height 20
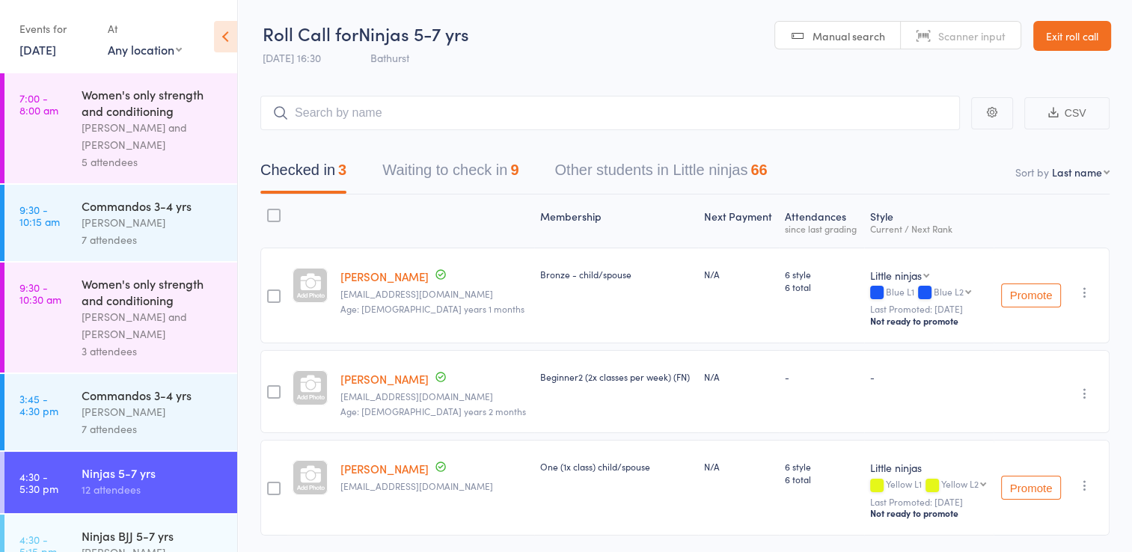
click at [1087, 396] on icon "button" at bounding box center [1085, 393] width 15 height 15
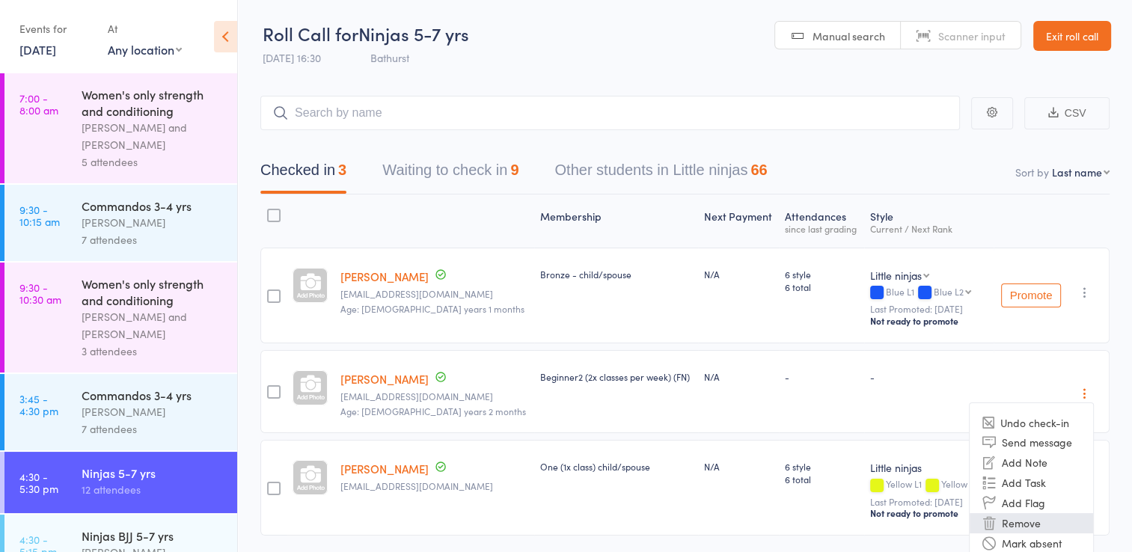
click at [1018, 513] on li "Remove" at bounding box center [1031, 523] width 123 height 20
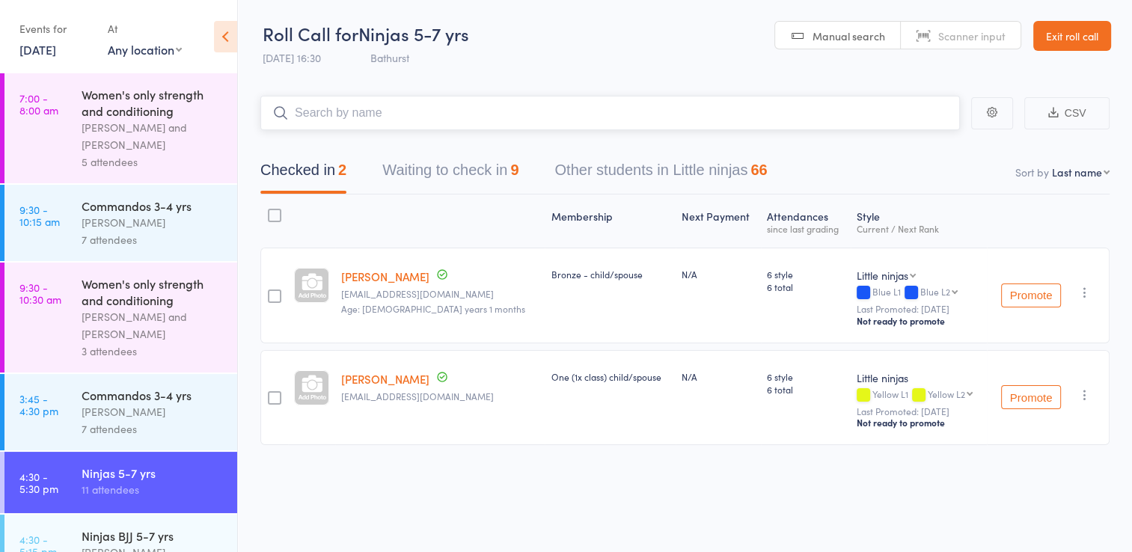
click at [445, 114] on input "search" at bounding box center [610, 113] width 700 height 34
click at [469, 159] on button "Waiting to check in 9" at bounding box center [450, 174] width 136 height 40
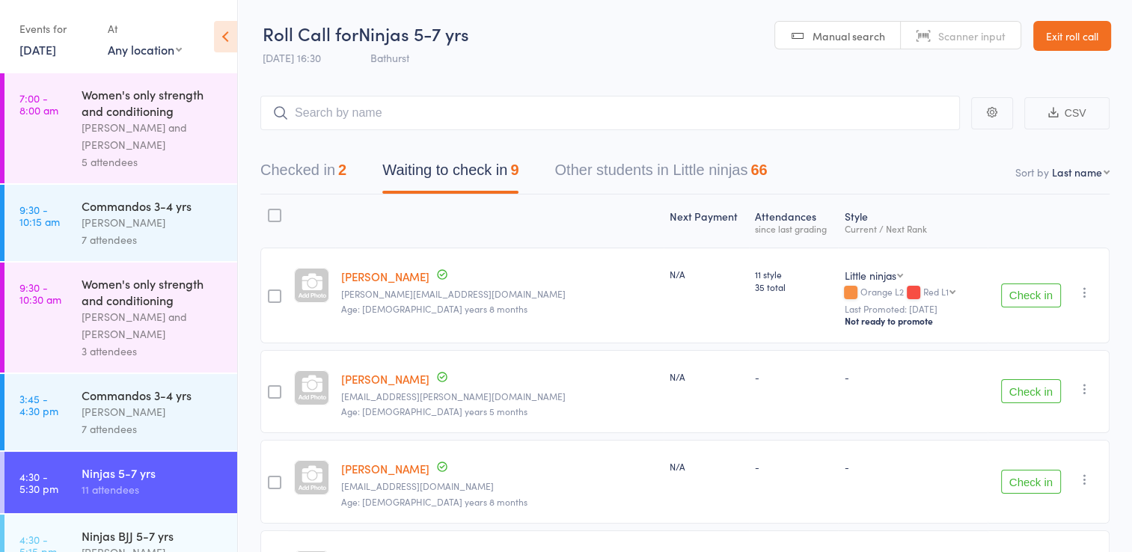
click at [1025, 480] on button "Check in" at bounding box center [1031, 482] width 60 height 24
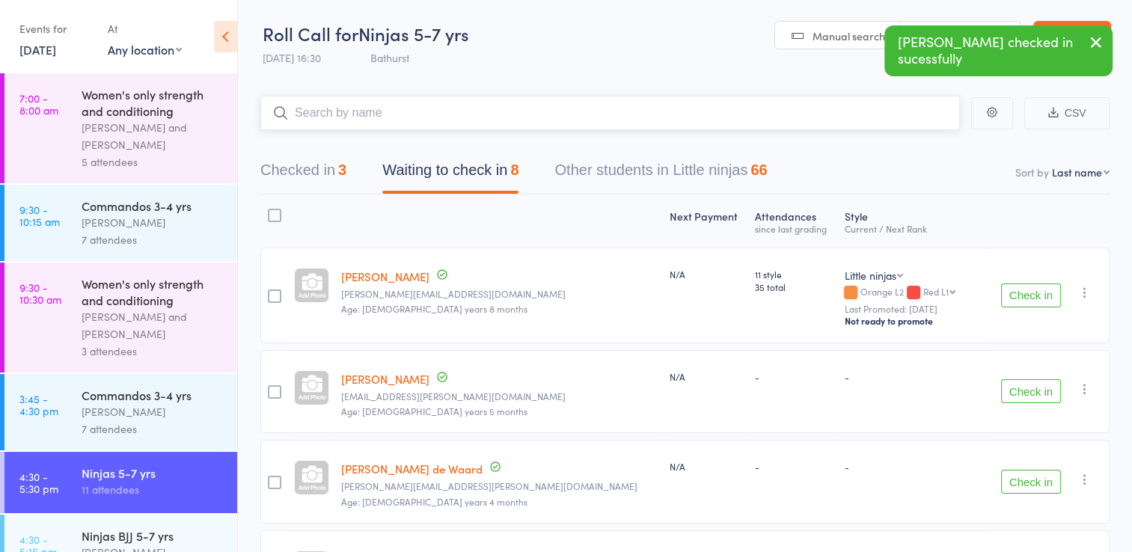
click at [425, 115] on input "search" at bounding box center [610, 113] width 700 height 34
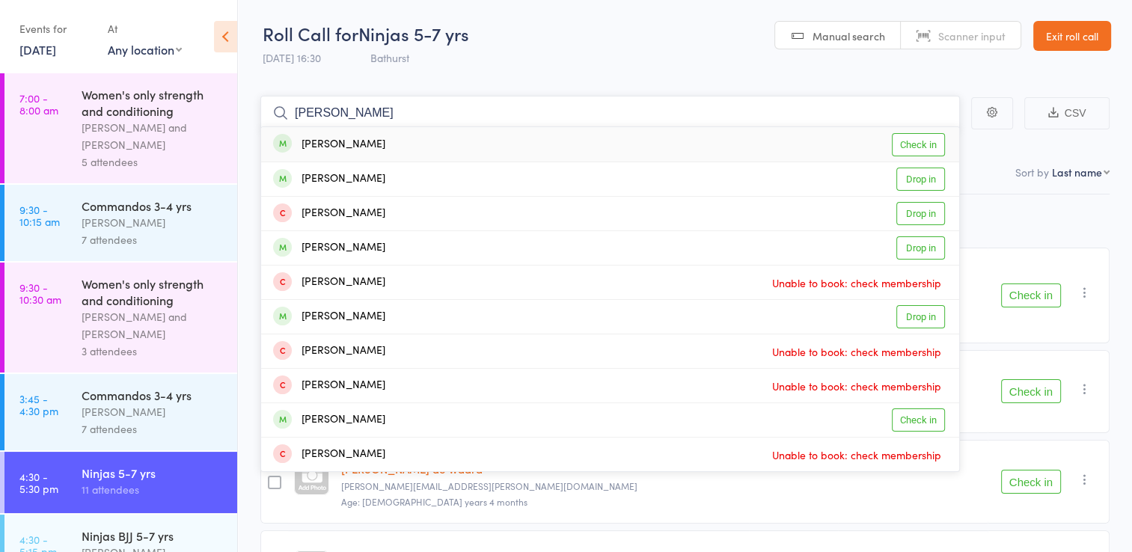
type input "harriet"
click at [916, 149] on link "Check in" at bounding box center [918, 144] width 53 height 23
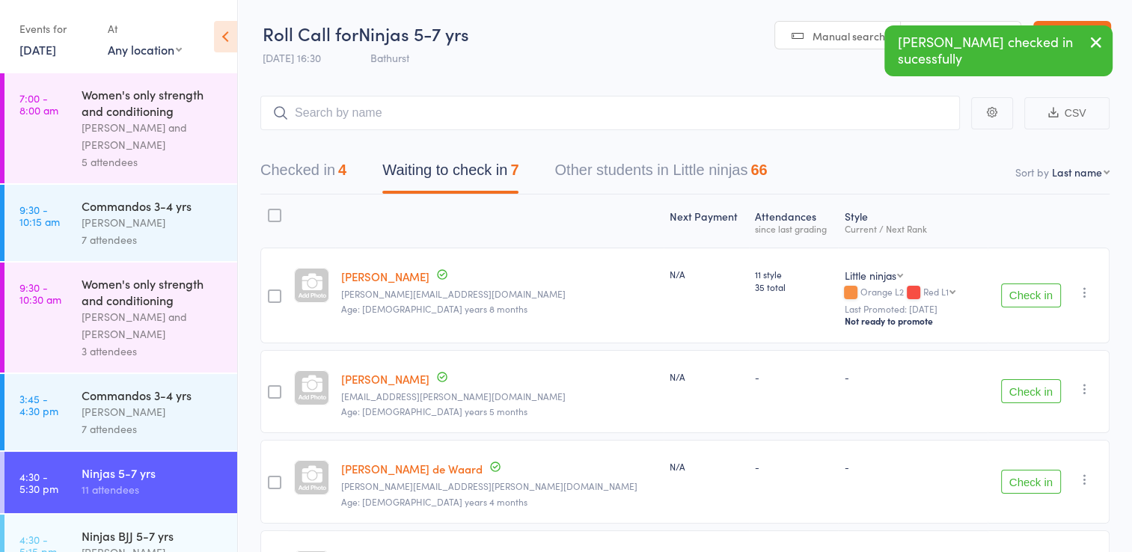
click at [1026, 385] on button "Check in" at bounding box center [1031, 391] width 60 height 24
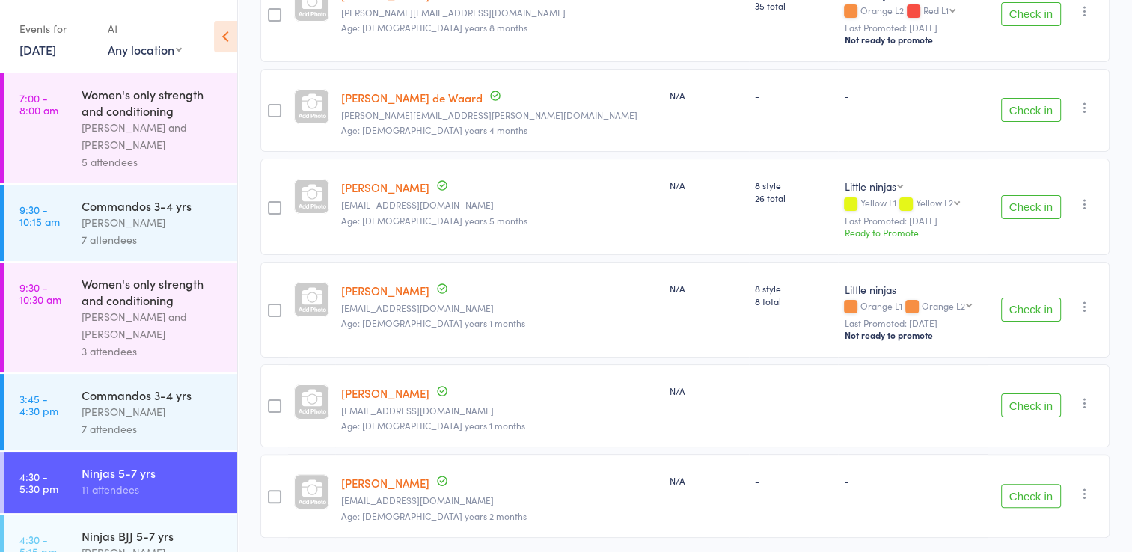
scroll to position [327, 0]
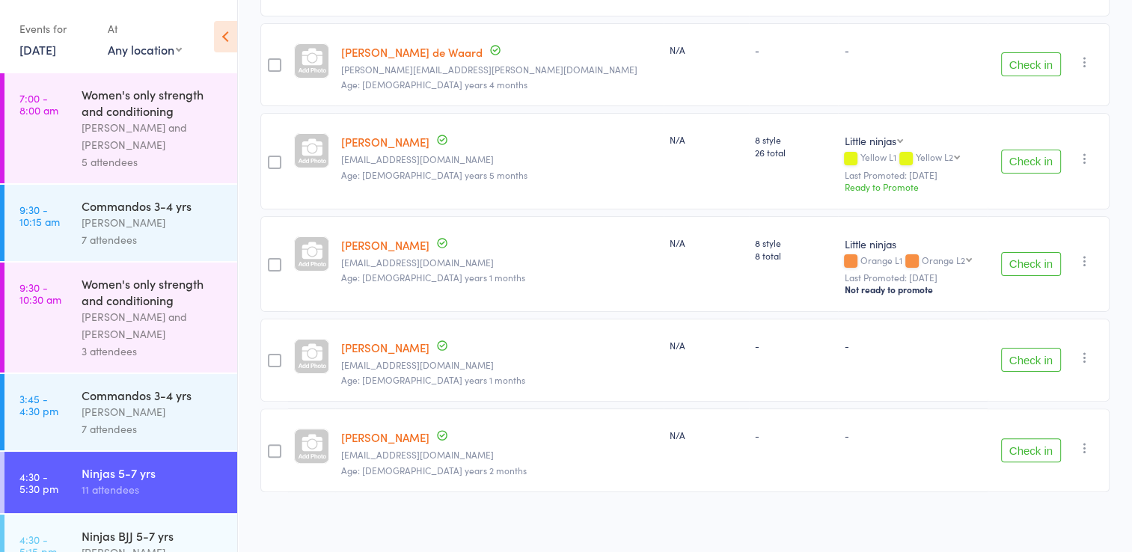
click at [1029, 353] on button "Check in" at bounding box center [1031, 360] width 60 height 24
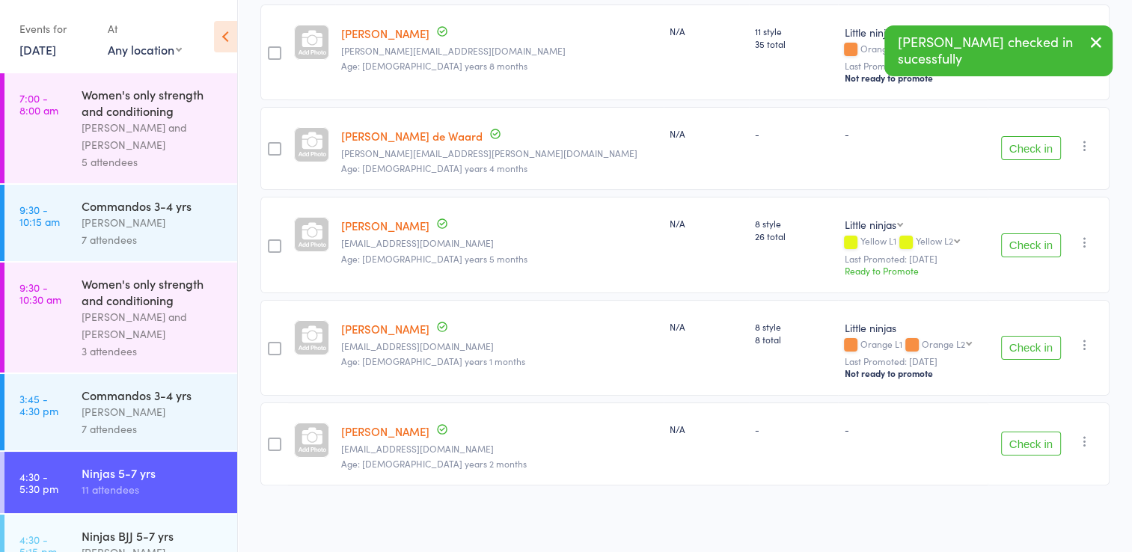
scroll to position [237, 0]
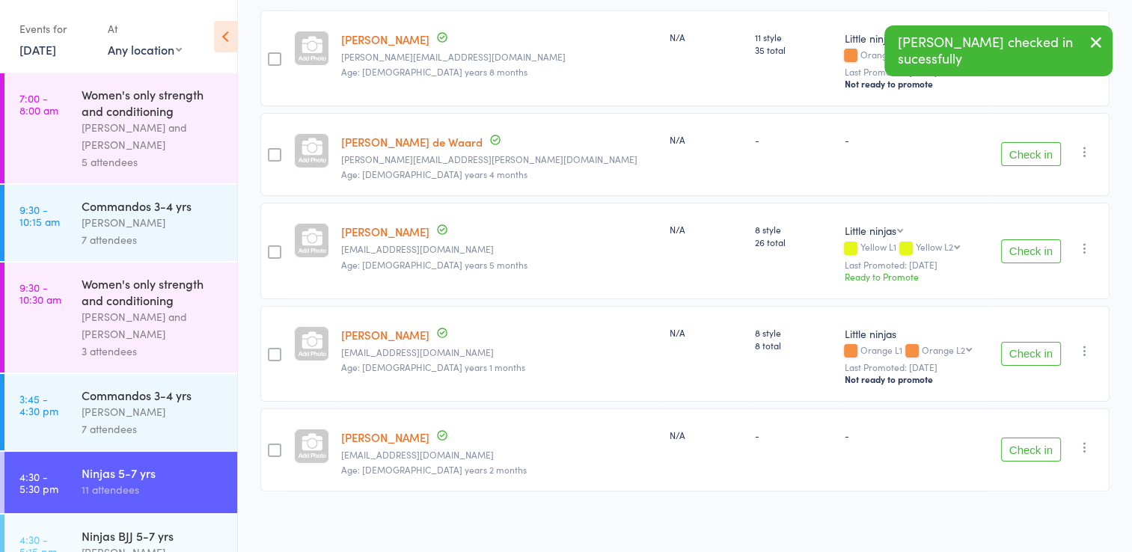
click at [1026, 352] on button "Check in" at bounding box center [1031, 354] width 60 height 24
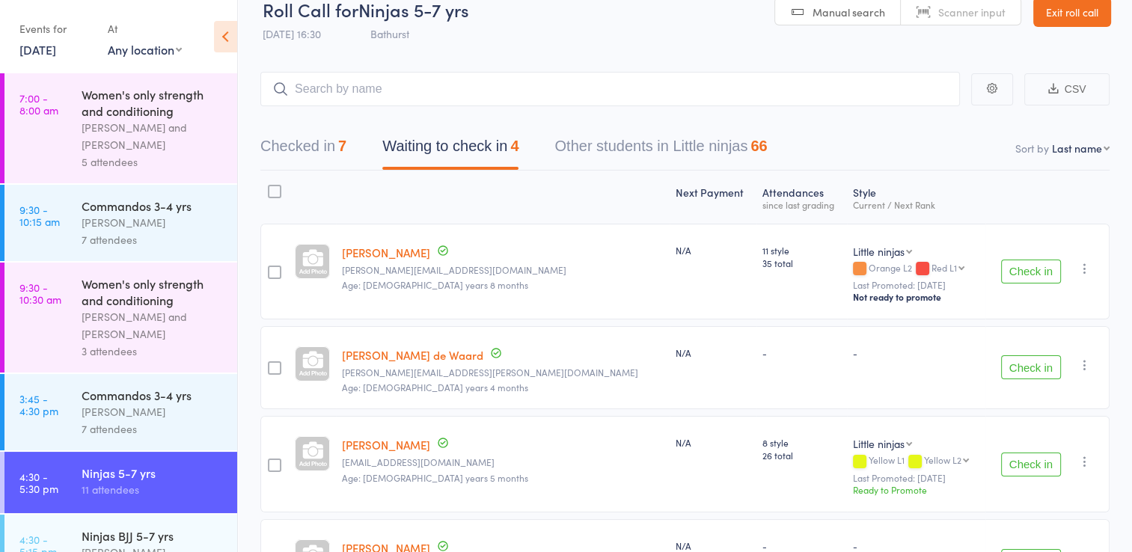
scroll to position [12, 0]
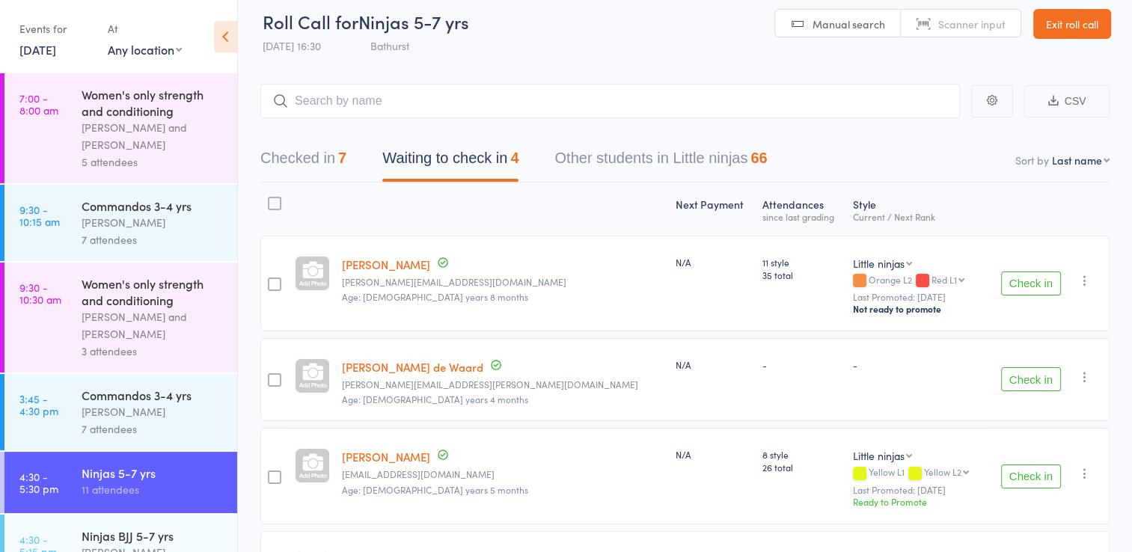
click at [1054, 37] on header "Roll Call for Ninjas 5-7 yrs 14 Aug 16:30 Bathurst Manual search Scanner input …" at bounding box center [685, 24] width 894 height 73
click at [1054, 24] on link "Exit roll call" at bounding box center [1073, 24] width 78 height 30
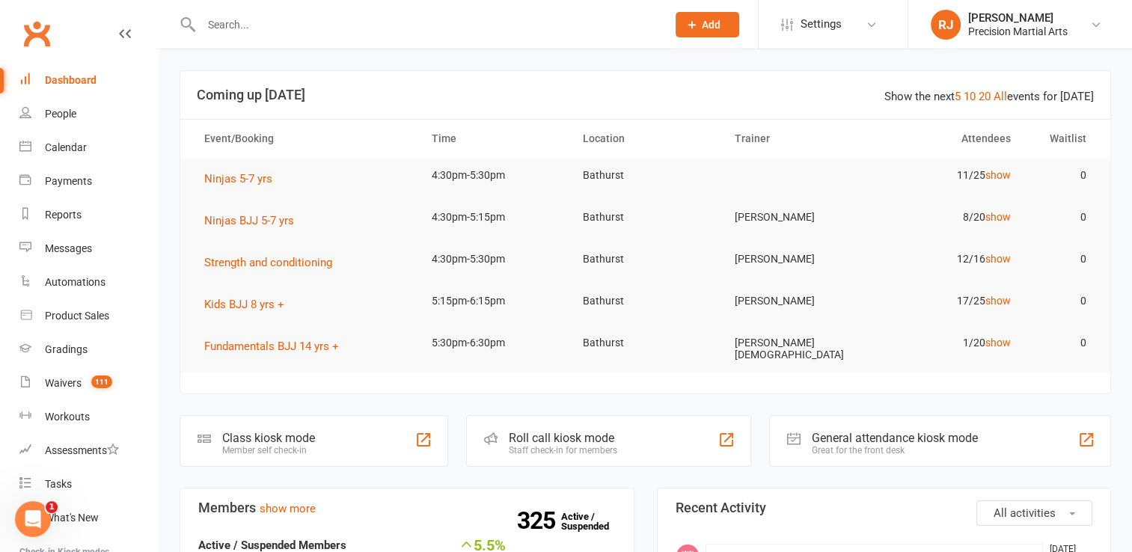
click at [538, 32] on input "text" at bounding box center [427, 24] width 460 height 21
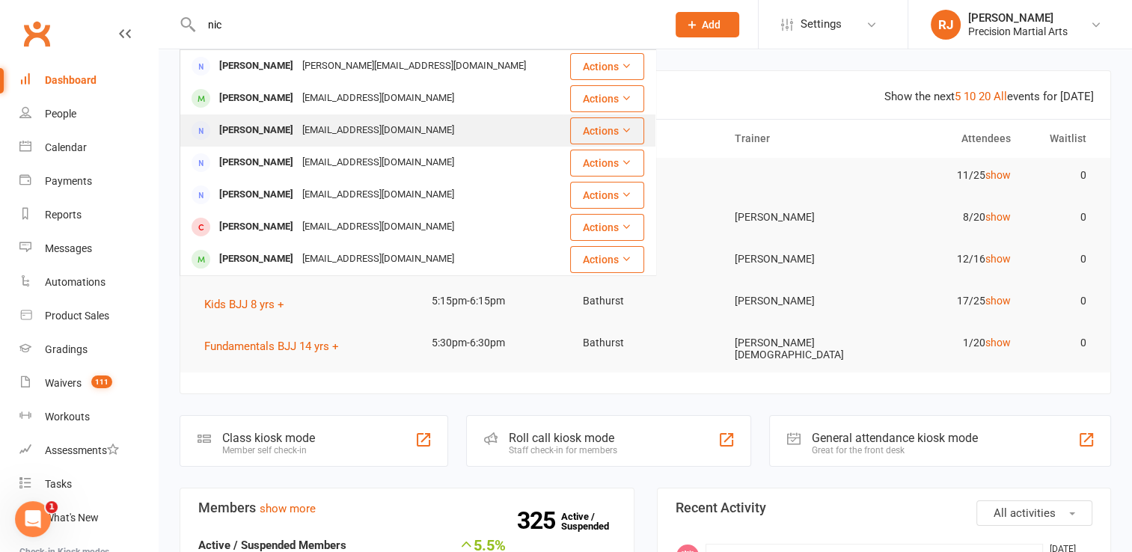
type input "nic"
click at [290, 118] on div "[PERSON_NAME] [EMAIL_ADDRESS][DOMAIN_NAME]" at bounding box center [372, 130] width 382 height 31
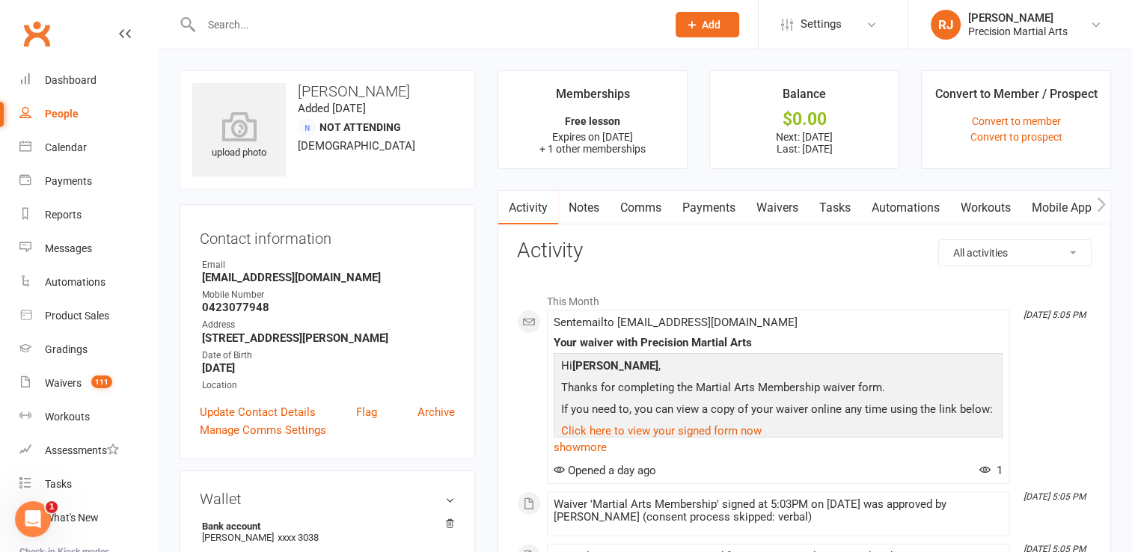
click at [1075, 202] on link "Mobile App" at bounding box center [1062, 208] width 81 height 34
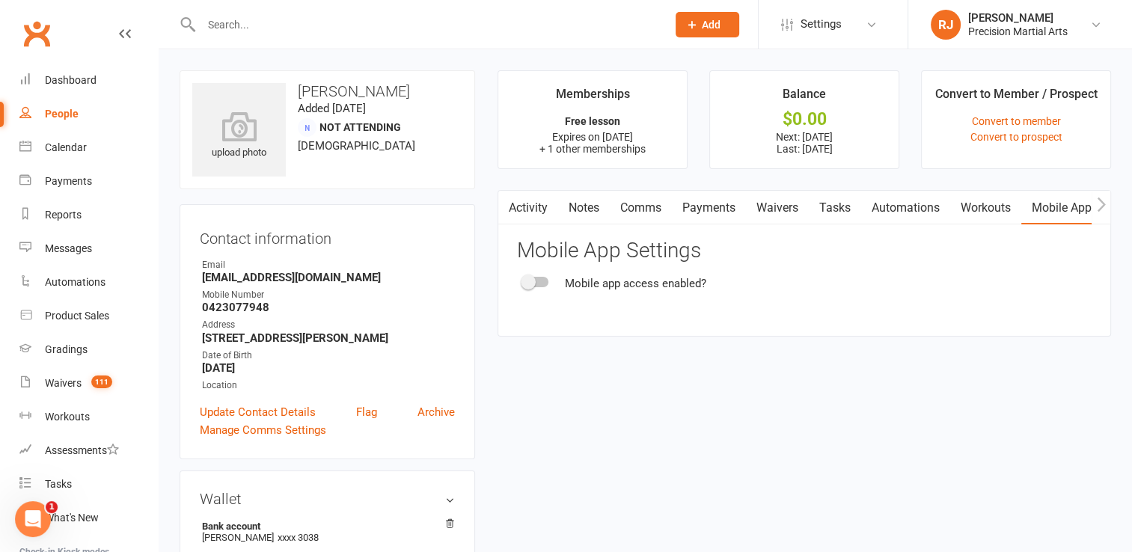
click at [530, 277] on span at bounding box center [528, 282] width 15 height 15
click at [523, 280] on input "checkbox" at bounding box center [523, 280] width 0 height 0
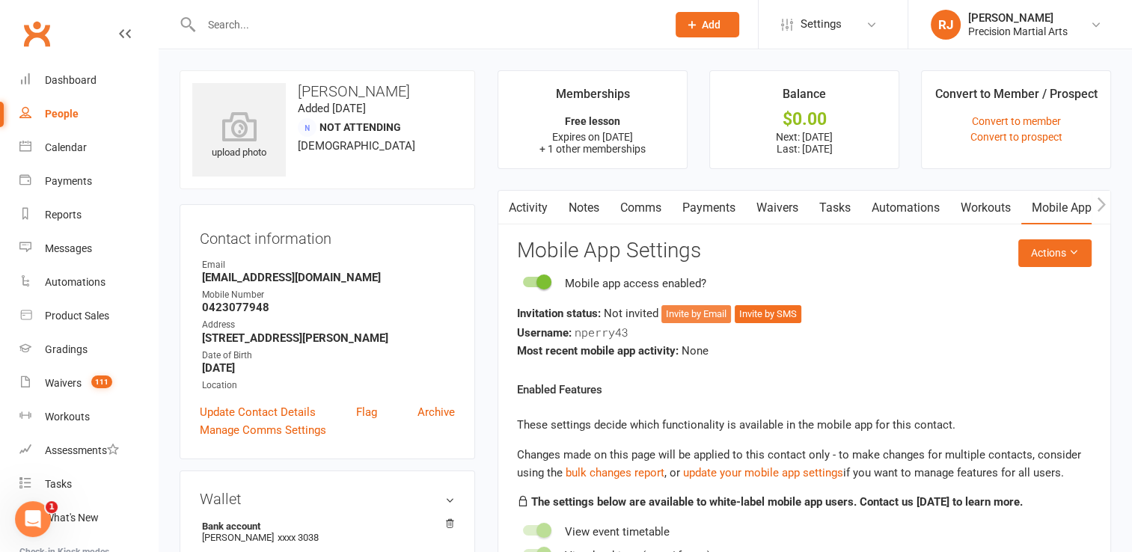
click at [695, 312] on button "Invite by Email" at bounding box center [697, 314] width 70 height 18
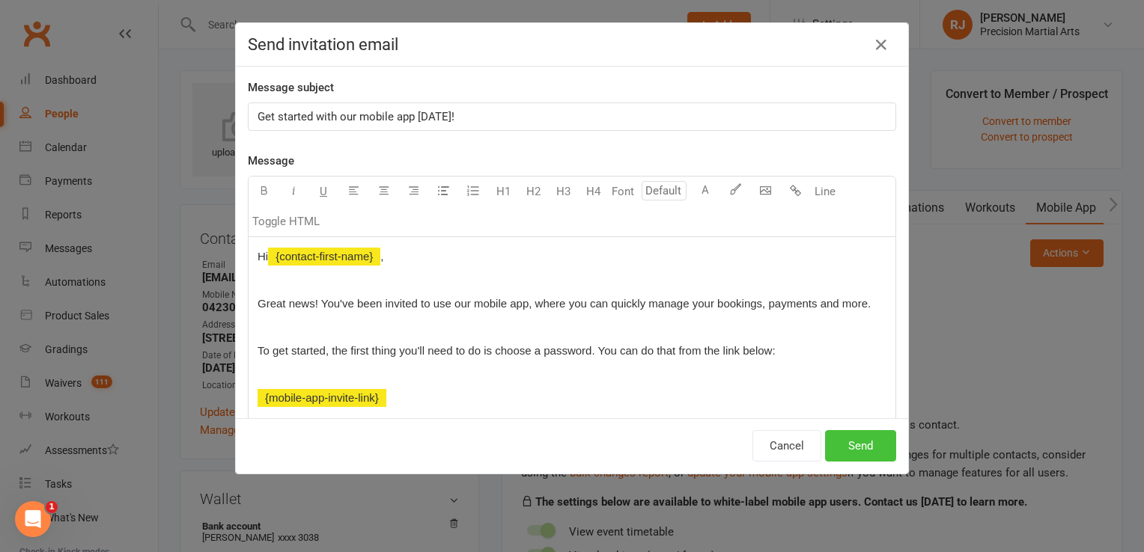
click at [859, 437] on button "Send" at bounding box center [860, 445] width 71 height 31
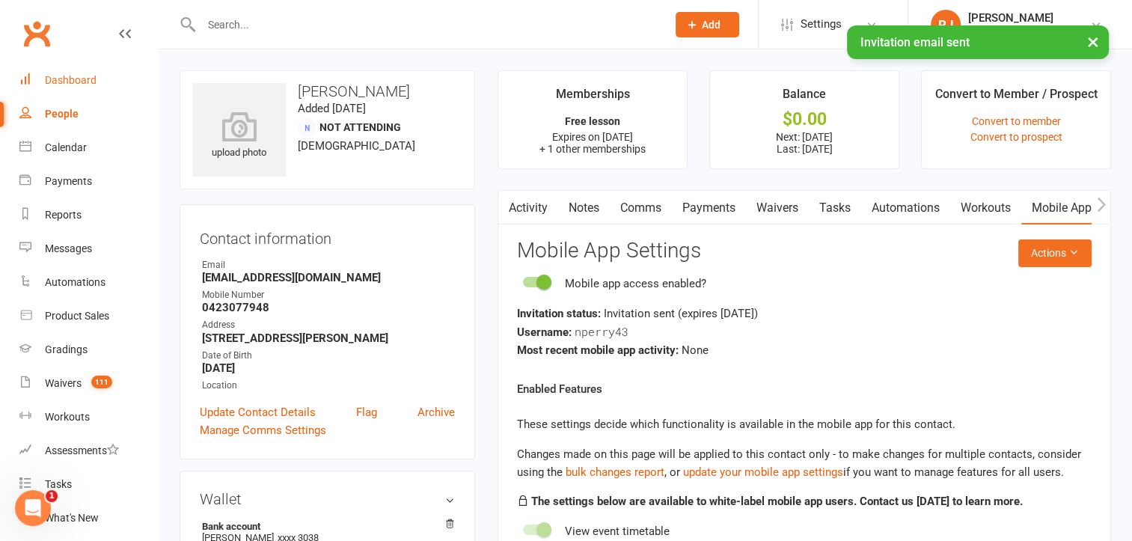
click at [71, 85] on div "Dashboard" at bounding box center [71, 80] width 52 height 12
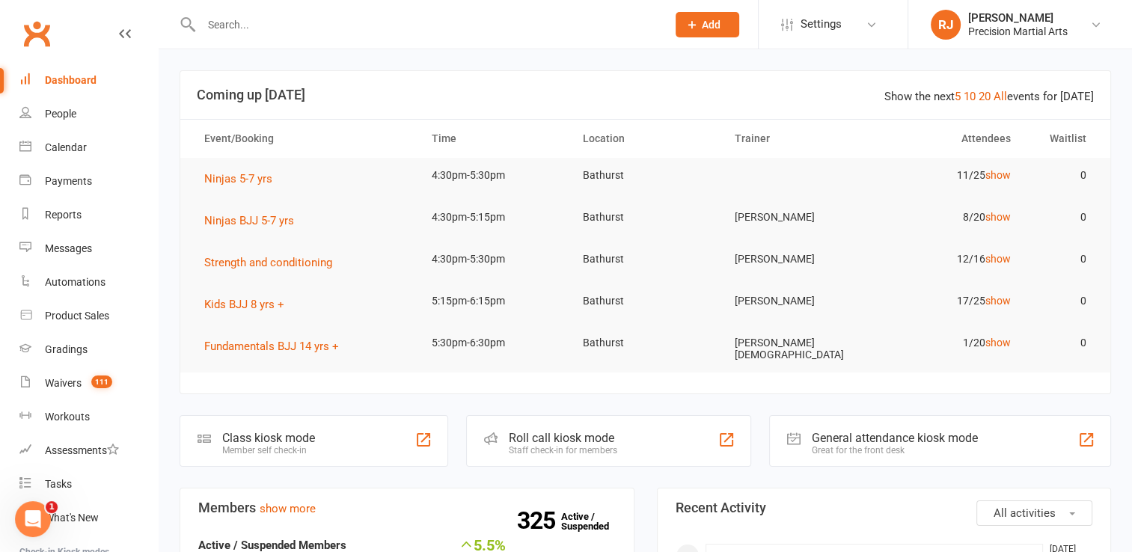
click at [351, 24] on input "text" at bounding box center [427, 24] width 460 height 21
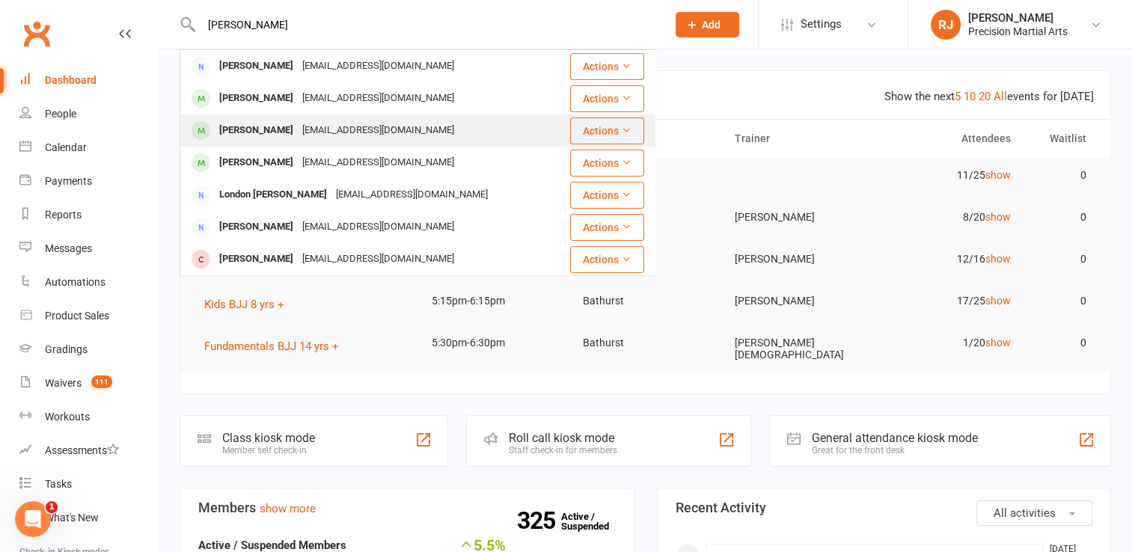
type input "[PERSON_NAME]"
click at [281, 127] on div "[PERSON_NAME]" at bounding box center [256, 131] width 83 height 22
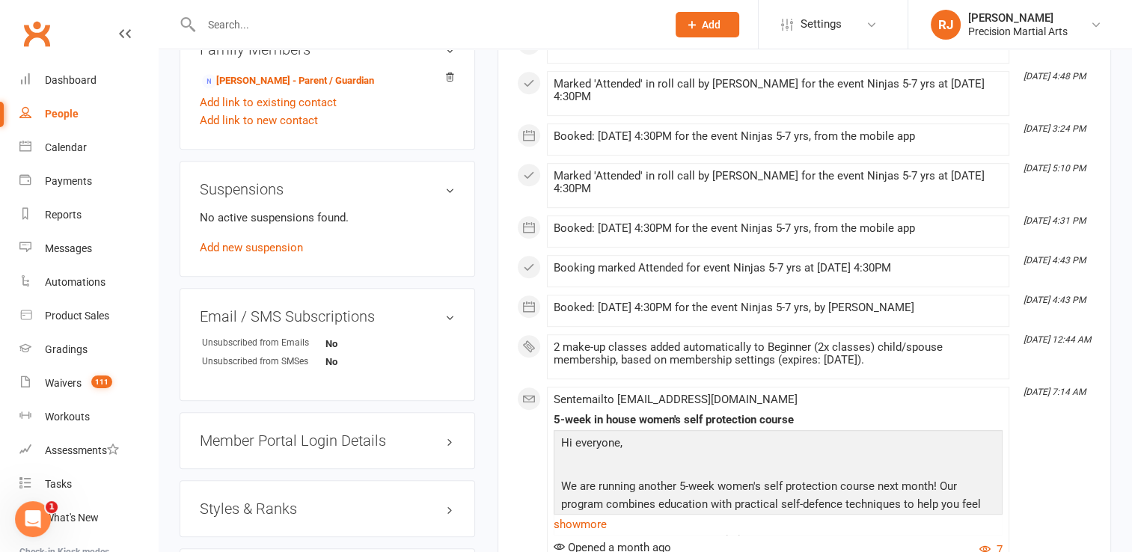
scroll to position [808, 0]
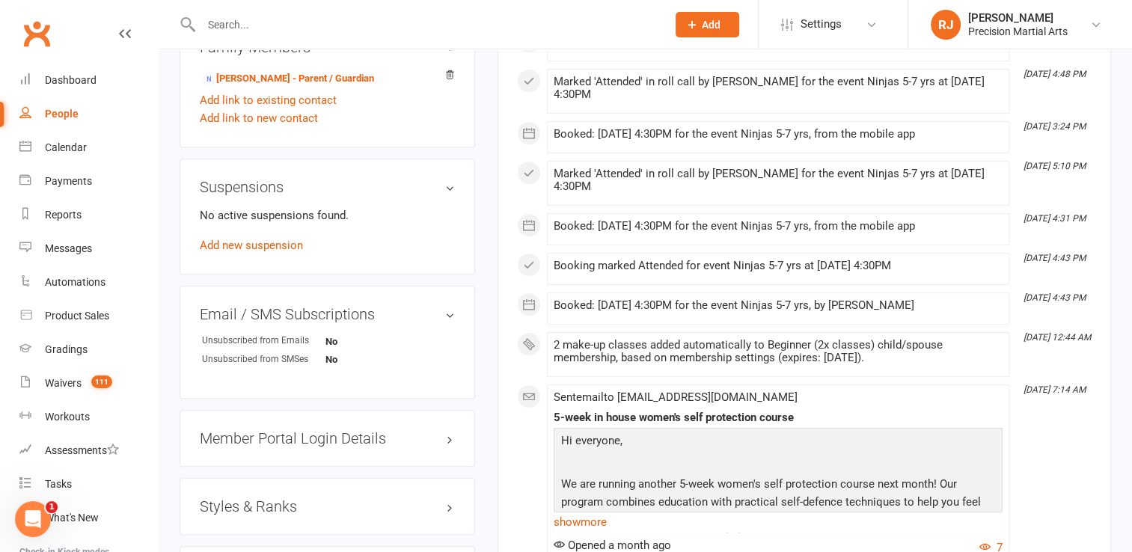
click at [251, 515] on div "Styles & Ranks" at bounding box center [328, 506] width 296 height 57
click at [242, 503] on h3 "Styles & Ranks" at bounding box center [327, 506] width 255 height 16
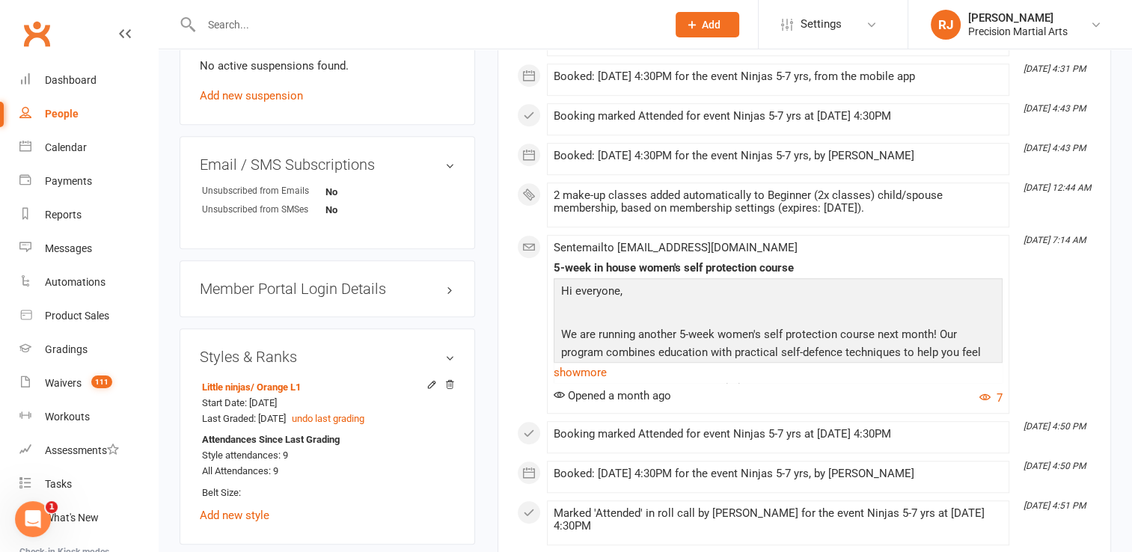
scroll to position [988, 0]
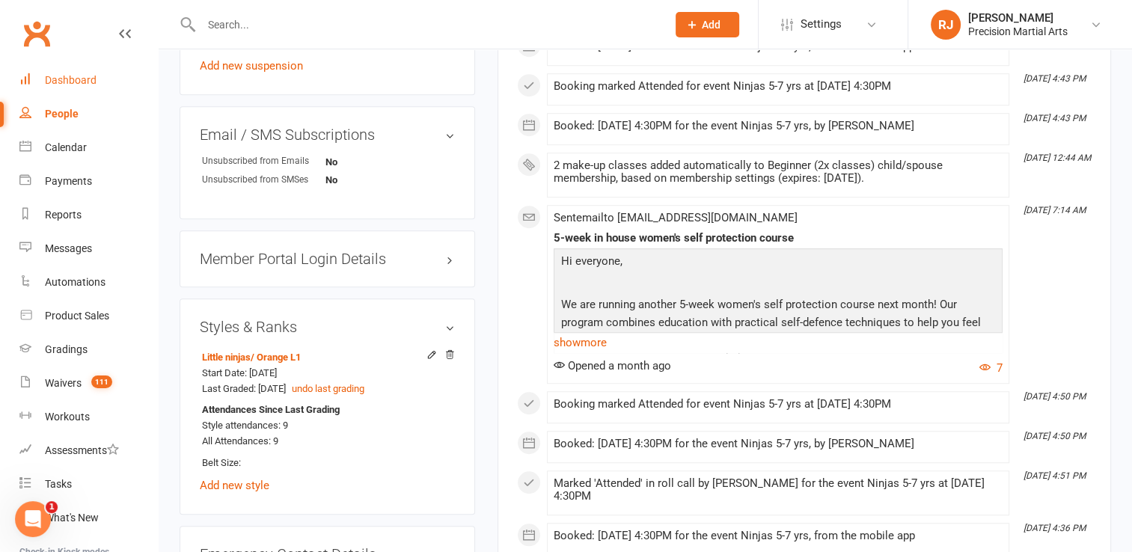
click at [83, 79] on div "Dashboard" at bounding box center [71, 80] width 52 height 12
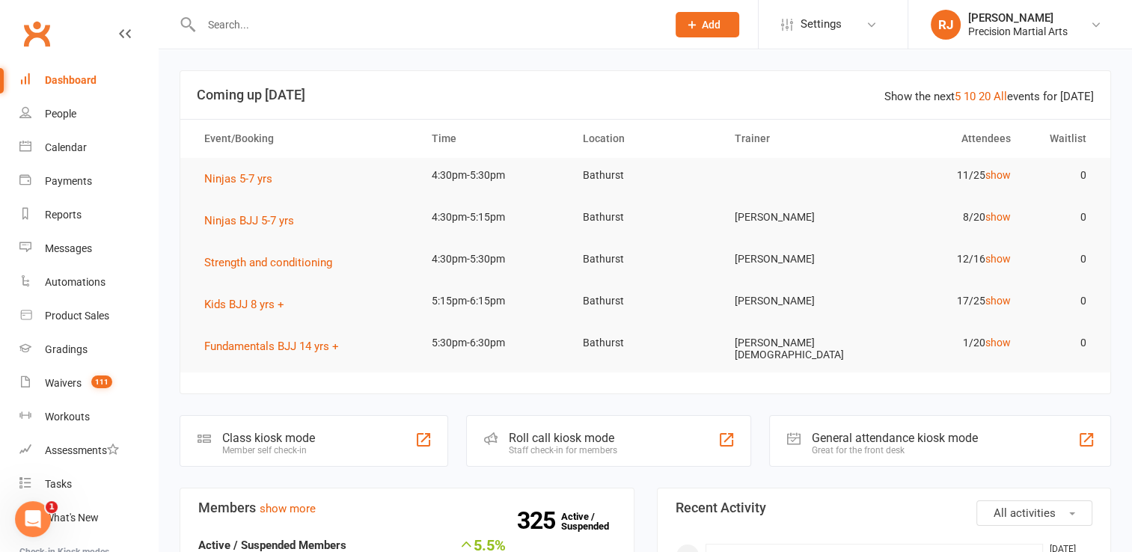
click at [83, 79] on div "Dashboard" at bounding box center [71, 80] width 52 height 12
click at [223, 21] on input "text" at bounding box center [427, 24] width 460 height 21
type input "6"
